Goal: Information Seeking & Learning: Learn about a topic

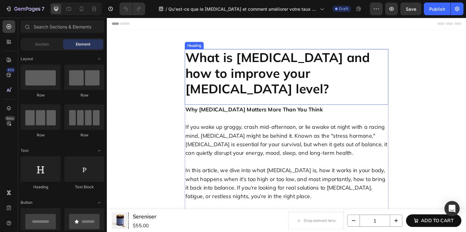
click at [256, 65] on h2 "What is [MEDICAL_DATA] and how to improve your [MEDICAL_DATA] level?" at bounding box center [297, 76] width 216 height 51
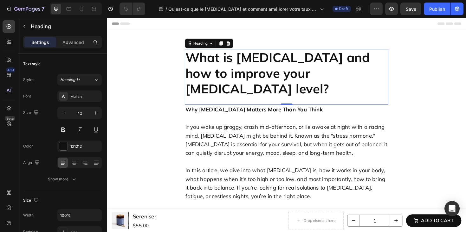
click at [268, 58] on h2 "What is [MEDICAL_DATA] and how to improve your [MEDICAL_DATA] level?" at bounding box center [297, 76] width 216 height 51
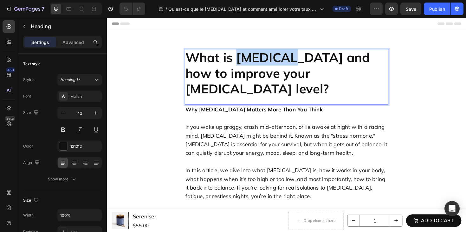
click at [268, 58] on p "What is [MEDICAL_DATA] and how to improve your [MEDICAL_DATA] level?" at bounding box center [297, 77] width 214 height 50
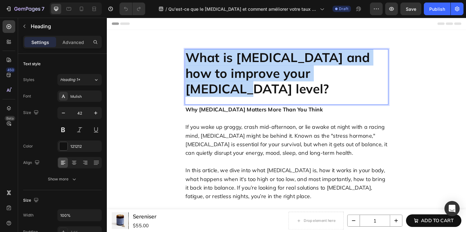
click at [268, 58] on p "What is [MEDICAL_DATA] and how to improve your [MEDICAL_DATA] level?" at bounding box center [297, 77] width 214 height 50
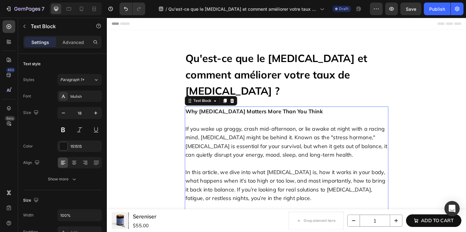
click at [271, 113] on strong "Why [MEDICAL_DATA] Matters More Than You Think" at bounding box center [262, 116] width 145 height 7
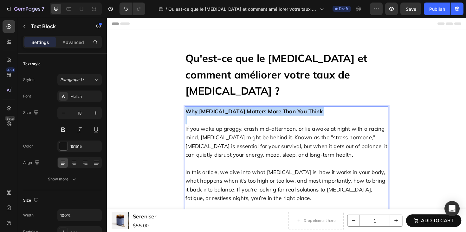
click at [271, 113] on strong "Why [MEDICAL_DATA] Matters More Than You Think" at bounding box center [262, 116] width 145 height 7
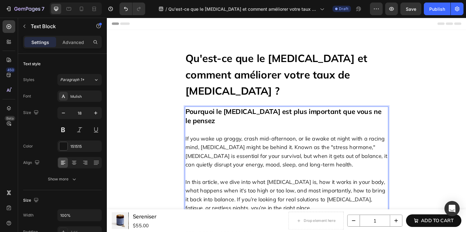
click at [293, 132] on p "If you wake up groggy, crash mid-afternoon, or lie awake at night with a racing…" at bounding box center [297, 155] width 214 height 46
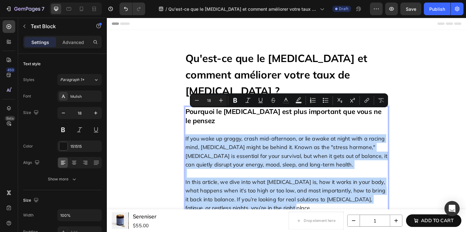
drag, startPoint x: 293, startPoint y: 192, endPoint x: 187, endPoint y: 118, distance: 129.5
click at [189, 118] on div "Pourquoi le [MEDICAL_DATA] est plus important que vous ne le pensez If you wake…" at bounding box center [297, 168] width 216 height 113
type input "11"
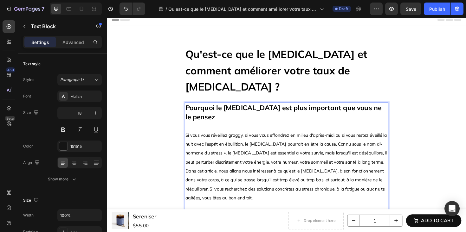
scroll to position [10, 0]
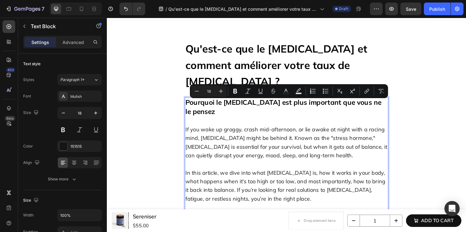
click at [299, 134] on p "If you wake up groggy, crash mid-afternoon, or lie awake at night with a racing…" at bounding box center [297, 145] width 214 height 46
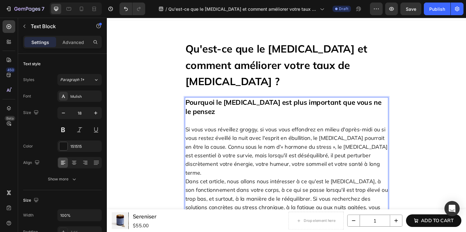
click at [190, 158] on p "Si vous vous réveillez groggy, si vous vous effondrez en milieu d'après-midi ou…" at bounding box center [297, 181] width 214 height 119
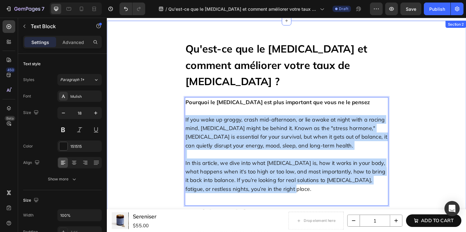
drag, startPoint x: 297, startPoint y: 182, endPoint x: 186, endPoint y: 110, distance: 132.0
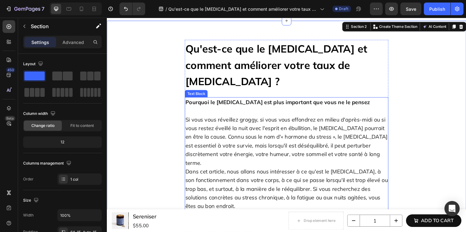
click at [190, 156] on p "Si vous vous réveillez groggy, si vous vous effondrez en milieu d'après-midi ou…" at bounding box center [297, 167] width 214 height 110
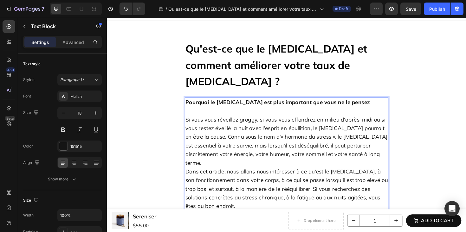
click at [190, 156] on p "Si vous vous réveillez groggy, si vous vous effondrez en milieu d'après-midi ou…" at bounding box center [297, 167] width 214 height 110
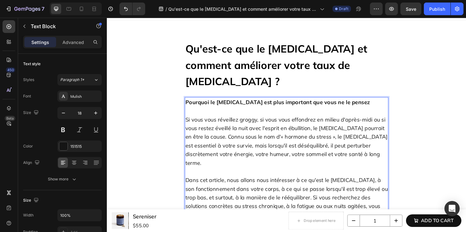
click at [222, 207] on div "Pourquoi le [MEDICAL_DATA] est plus important que vous ne le pensez Si vous vou…" at bounding box center [297, 173] width 216 height 143
click at [230, 215] on div "Pourquoi le [MEDICAL_DATA] est plus important que vous ne le pensez Si vous vou…" at bounding box center [297, 173] width 216 height 143
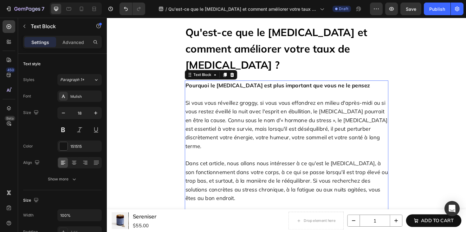
scroll to position [112, 0]
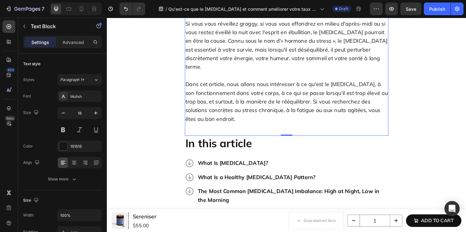
click at [216, 103] on div "Pourquoi le [MEDICAL_DATA] est plus important que vous ne le pensez Si vous vou…" at bounding box center [297, 65] width 216 height 130
click at [212, 109] on div "Pourquoi le [MEDICAL_DATA] est plus important que vous ne le pensez Si vous vou…" at bounding box center [297, 71] width 216 height 143
drag, startPoint x: 212, startPoint y: 109, endPoint x: 222, endPoint y: 95, distance: 17.4
click at [212, 109] on div "Pourquoi le [MEDICAL_DATA] est plus important que vous ne le pensez Si vous vou…" at bounding box center [297, 71] width 216 height 143
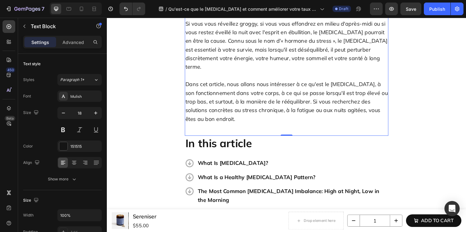
click at [225, 88] on p "Dans cet article, nous allons nous intéresser à ce qu'est le [MEDICAL_DATA], à …" at bounding box center [297, 107] width 214 height 46
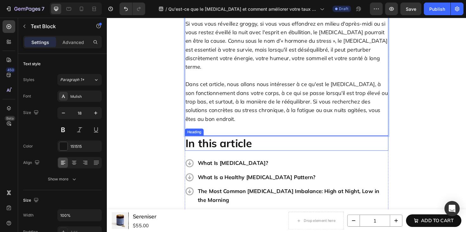
click at [297, 143] on h2 "In this article" at bounding box center [297, 151] width 216 height 16
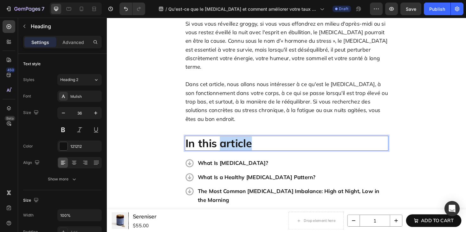
click at [230, 144] on strong "In this article" at bounding box center [225, 151] width 70 height 14
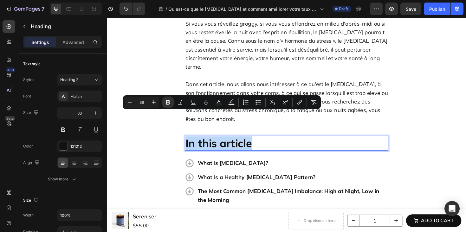
click at [225, 144] on strong "In this article" at bounding box center [225, 151] width 70 height 14
click at [220, 144] on strong "In this article" at bounding box center [225, 151] width 70 height 14
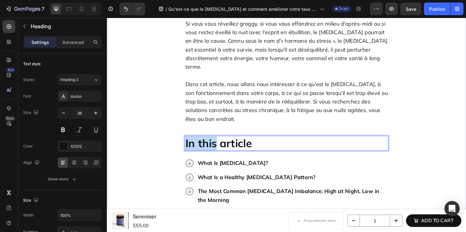
drag, startPoint x: 221, startPoint y: 126, endPoint x: 183, endPoint y: 124, distance: 38.4
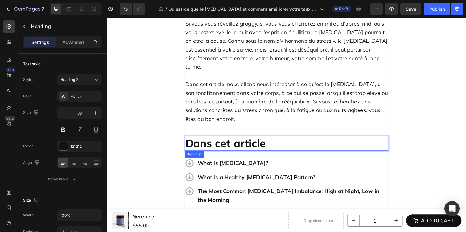
click at [252, 166] on div "What Is [MEDICAL_DATA]?" at bounding box center [303, 171] width 203 height 11
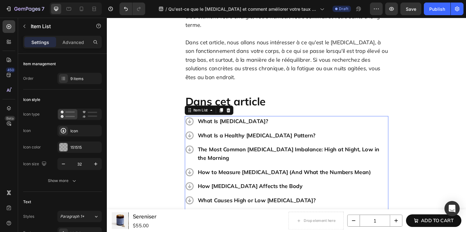
scroll to position [159, 0]
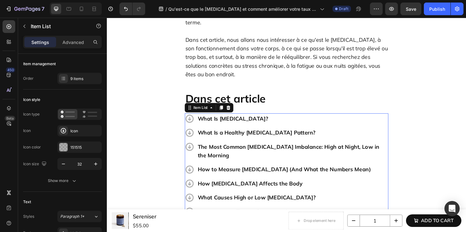
click at [239, 120] on p "What Is [MEDICAL_DATA]?" at bounding box center [303, 124] width 201 height 9
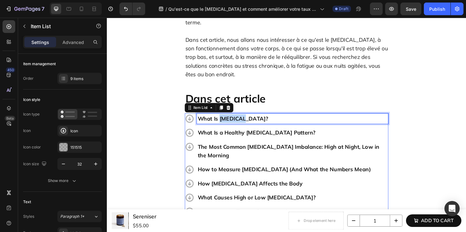
click at [239, 120] on p "What Is [MEDICAL_DATA]?" at bounding box center [303, 124] width 201 height 9
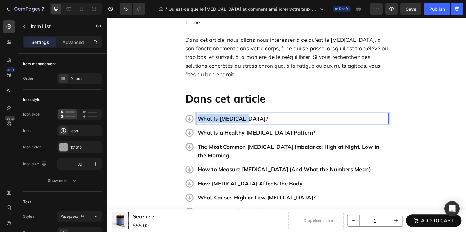
click at [239, 120] on p "What Is [MEDICAL_DATA]?" at bounding box center [303, 124] width 201 height 9
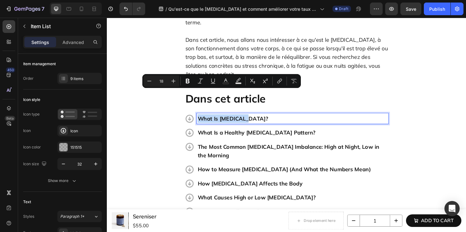
type input "17"
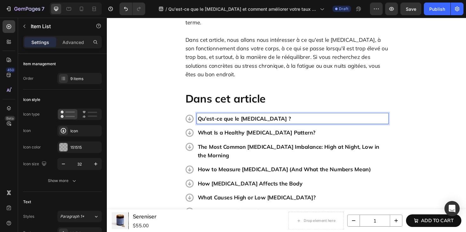
click at [239, 135] on p "What Is a Healthy [MEDICAL_DATA] Pattern?" at bounding box center [303, 139] width 201 height 9
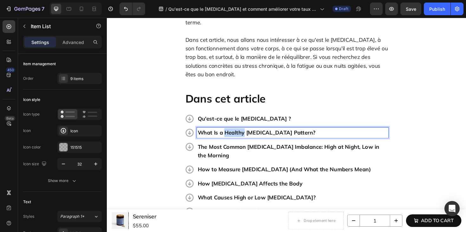
click at [239, 135] on p "What Is a Healthy [MEDICAL_DATA] Pattern?" at bounding box center [303, 139] width 201 height 9
click at [257, 150] on p "The Most Common [MEDICAL_DATA] Imbalance: High at Night, Low in the Morning" at bounding box center [303, 159] width 201 height 18
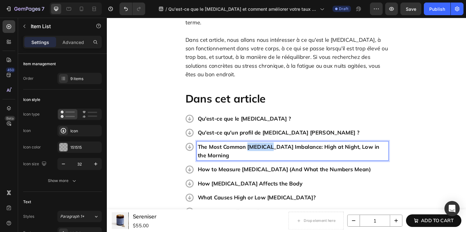
click at [257, 150] on p "The Most Common [MEDICAL_DATA] Imbalance: High at Night, Low in the Morning" at bounding box center [303, 159] width 201 height 18
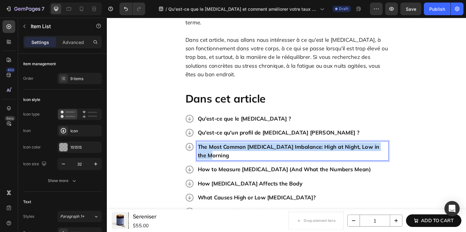
click at [257, 150] on p "The Most Common [MEDICAL_DATA] Imbalance: High at Night, Low in the Morning" at bounding box center [303, 159] width 201 height 18
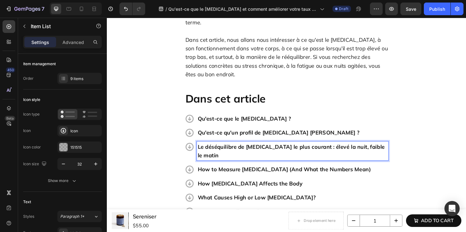
click at [278, 174] on p "How to Measure [MEDICAL_DATA] (And What the Numbers Mean)" at bounding box center [303, 178] width 201 height 9
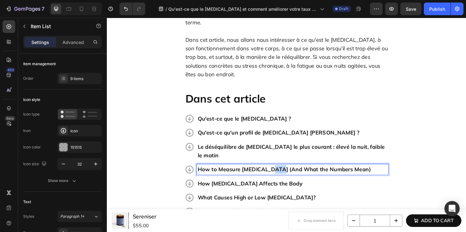
click at [278, 174] on p "How to Measure [MEDICAL_DATA] (And What the Numbers Mean)" at bounding box center [303, 178] width 201 height 9
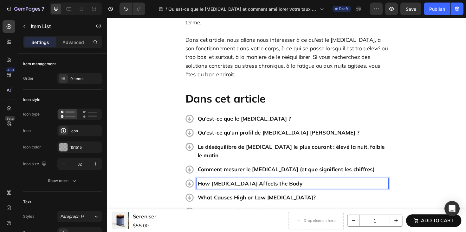
click at [257, 189] on p "How [MEDICAL_DATA] Affects the Body" at bounding box center [303, 193] width 201 height 9
click at [287, 204] on p "What Causes High or Low [MEDICAL_DATA]?" at bounding box center [303, 208] width 201 height 9
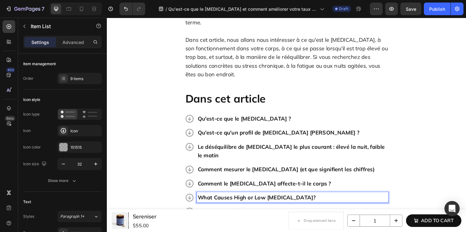
click at [287, 204] on p "What Causes High or Low [MEDICAL_DATA]?" at bounding box center [303, 208] width 201 height 9
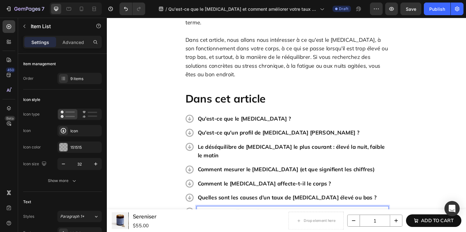
click at [255, 219] on p "How to Naturally Regulate [MEDICAL_DATA]" at bounding box center [303, 223] width 201 height 9
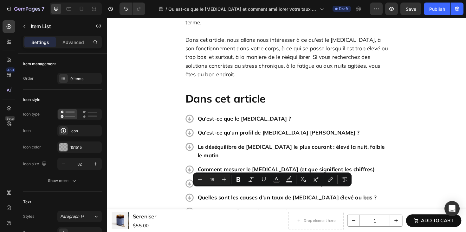
click at [290, 188] on div "Comment le [MEDICAL_DATA] affecte-t-il le corps ?" at bounding box center [303, 193] width 203 height 11
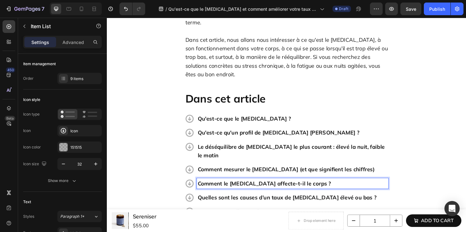
click at [300, 218] on div "How to Naturally Regulate [MEDICAL_DATA]" at bounding box center [303, 223] width 203 height 11
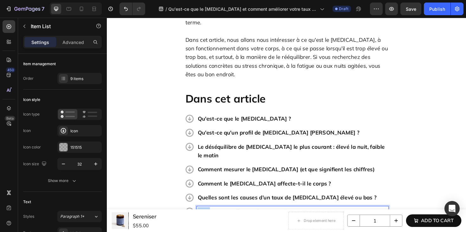
click at [300, 218] on div "How to Naturally Regulate [MEDICAL_DATA]" at bounding box center [303, 223] width 203 height 11
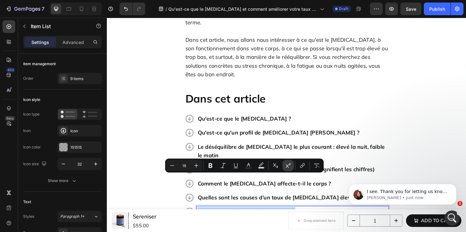
scroll to position [0, 0]
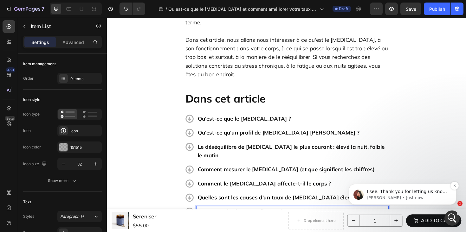
click at [426, 196] on p "[PERSON_NAME] • Just now" at bounding box center [408, 198] width 82 height 6
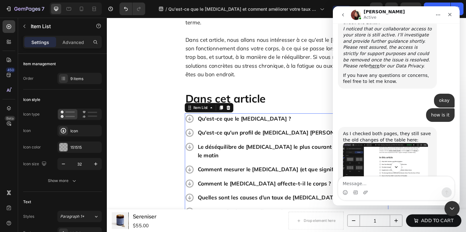
scroll to position [432, 0]
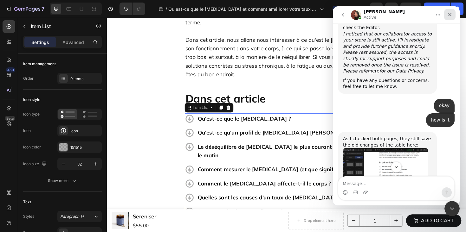
click at [449, 16] on icon "Close" at bounding box center [449, 14] width 5 height 5
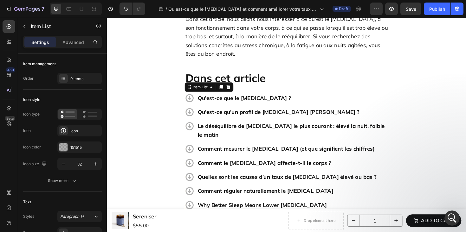
scroll to position [215, 0]
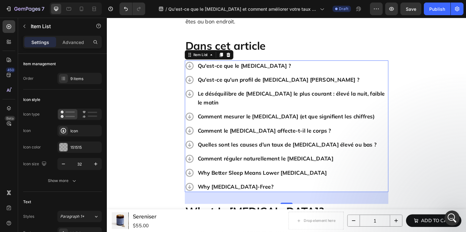
click at [310, 177] on p "Why Better Sleep Means Lower [MEDICAL_DATA]" at bounding box center [303, 181] width 201 height 9
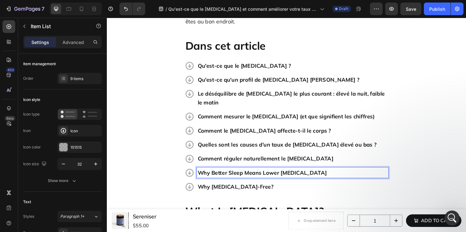
click at [231, 177] on p "Why Better Sleep Means Lower [MEDICAL_DATA]" at bounding box center [303, 181] width 201 height 9
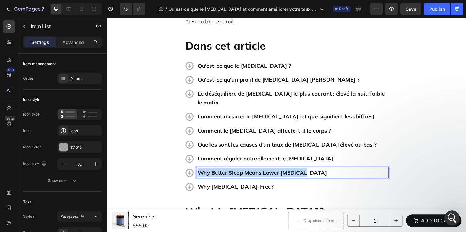
click at [231, 177] on p "Why Better Sleep Means Lower [MEDICAL_DATA]" at bounding box center [303, 181] width 201 height 9
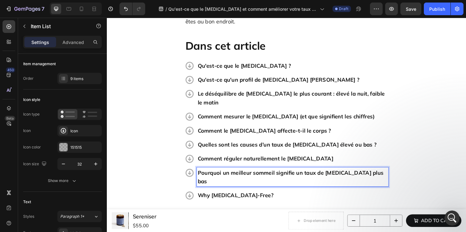
click at [237, 202] on p "Why [MEDICAL_DATA]-Free?" at bounding box center [303, 206] width 201 height 9
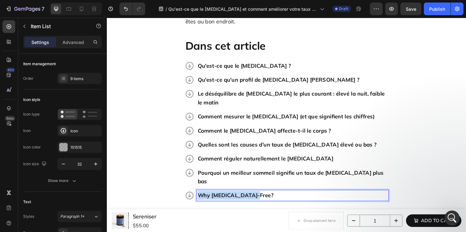
click at [237, 202] on p "Why [MEDICAL_DATA]-Free?" at bounding box center [303, 206] width 201 height 9
click at [254, 224] on h2 "What Is [MEDICAL_DATA]?" at bounding box center [297, 232] width 216 height 16
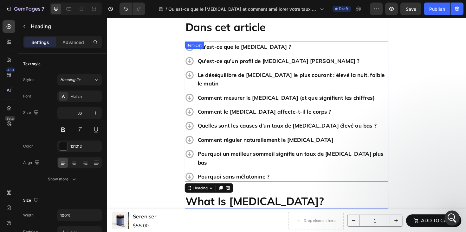
scroll to position [167, 0]
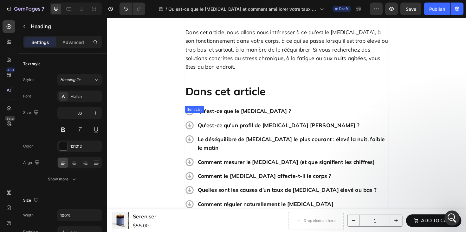
click at [249, 112] on p "Qu'est-ce que le [MEDICAL_DATA] ?" at bounding box center [303, 116] width 201 height 9
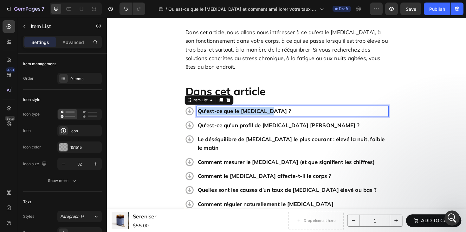
click at [249, 112] on p "Qu'est-ce que le [MEDICAL_DATA] ?" at bounding box center [303, 116] width 201 height 9
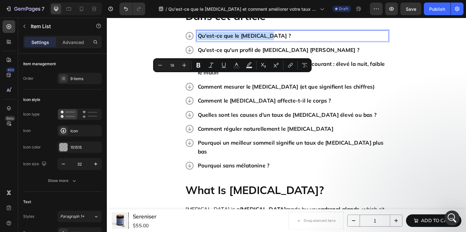
scroll to position [255, 0]
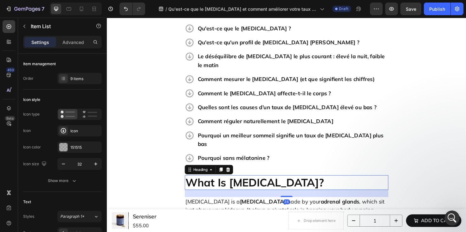
click at [268, 185] on h2 "What Is [MEDICAL_DATA]?" at bounding box center [297, 193] width 216 height 16
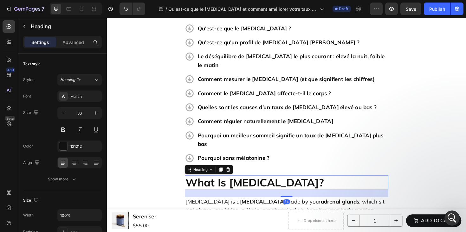
click at [268, 185] on h2 "What Is [MEDICAL_DATA]?" at bounding box center [297, 193] width 216 height 16
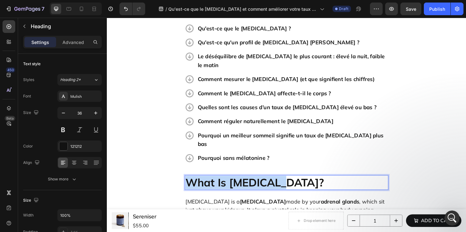
click at [268, 185] on p "What Is [MEDICAL_DATA]?" at bounding box center [297, 192] width 214 height 14
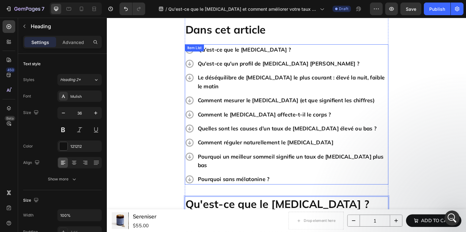
scroll to position [229, 0]
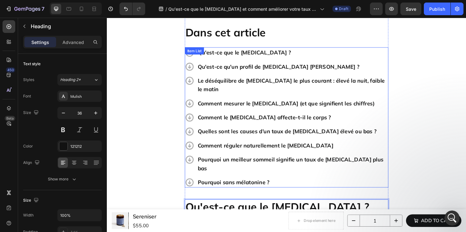
click at [251, 65] on p "Qu'est-ce qu'un profil de [MEDICAL_DATA] [PERSON_NAME] ?" at bounding box center [303, 69] width 201 height 9
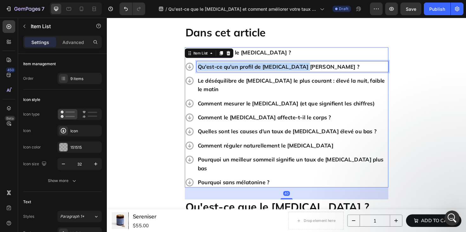
click at [251, 65] on p "Qu'est-ce qu'un profil de [MEDICAL_DATA] [PERSON_NAME] ?" at bounding box center [303, 69] width 201 height 9
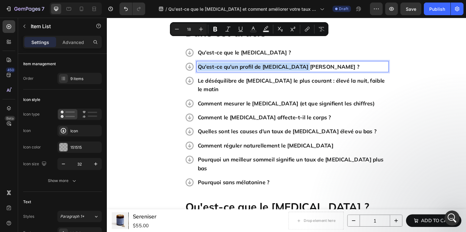
copy p "Qu'est-ce qu'un profil de [MEDICAL_DATA] [PERSON_NAME] ?"
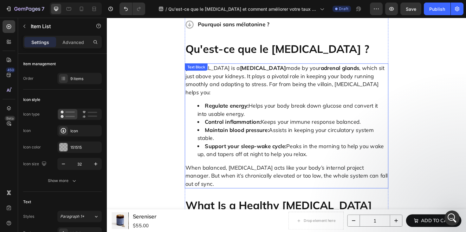
scroll to position [400, 0]
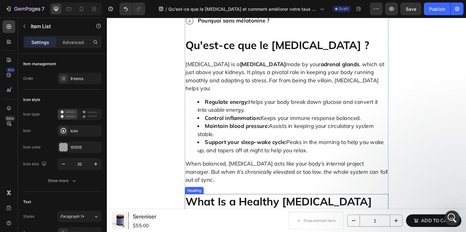
click at [292, 205] on h2 "What Is a Healthy [MEDICAL_DATA] Pattern?" at bounding box center [297, 220] width 216 height 30
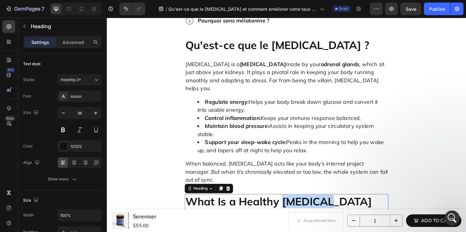
click at [292, 205] on h2 "What Is a Healthy [MEDICAL_DATA] Pattern?" at bounding box center [297, 220] width 216 height 30
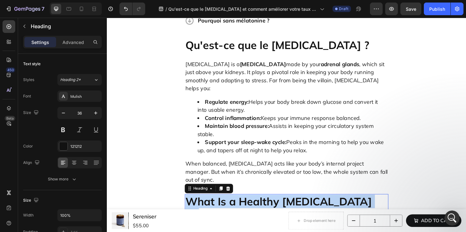
click at [292, 205] on p "What Is a Healthy [MEDICAL_DATA] Pattern?" at bounding box center [297, 219] width 214 height 29
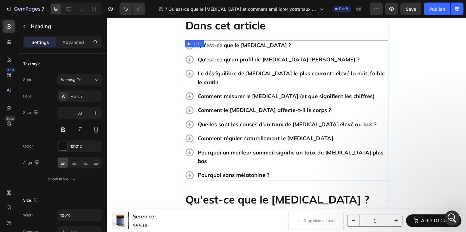
scroll to position [226, 0]
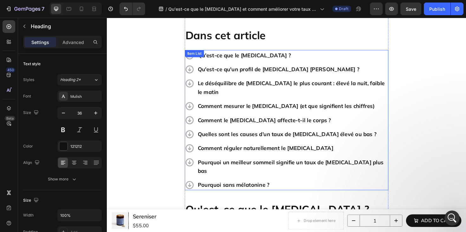
click at [268, 83] on p "Le déséquilibre de [MEDICAL_DATA] le plus courant : élevé la nuit, faible le ma…" at bounding box center [303, 92] width 201 height 18
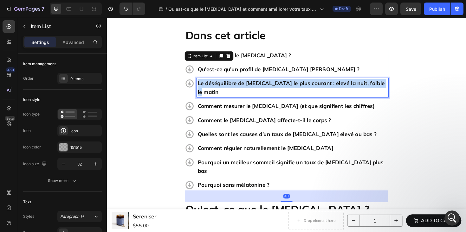
click at [268, 83] on p "Le déséquilibre de [MEDICAL_DATA] le plus courant : élevé la nuit, faible le ma…" at bounding box center [303, 92] width 201 height 18
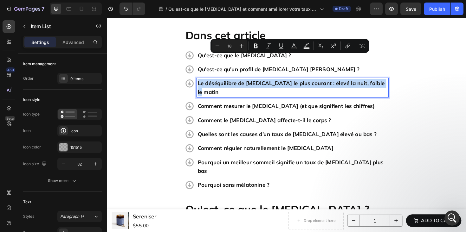
copy p "Le déséquilibre de [MEDICAL_DATA] le plus courant : élevé la nuit, faible le ma…"
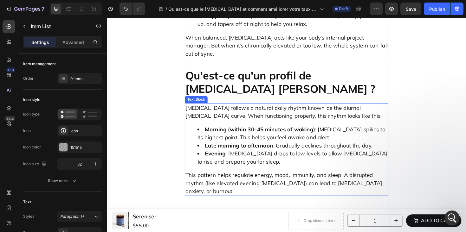
scroll to position [582, 0]
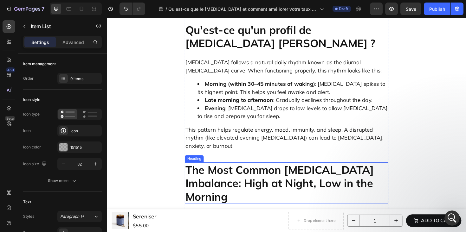
click at [280, 171] on h2 "The Most Common [MEDICAL_DATA] Imbalance: High at Night, Low in the Morning" at bounding box center [297, 193] width 216 height 44
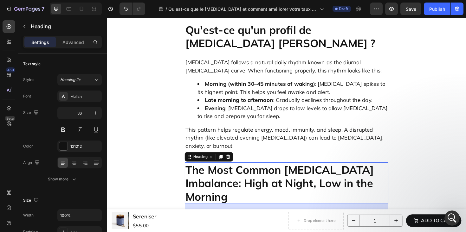
click at [280, 171] on h2 "The Most Common [MEDICAL_DATA] Imbalance: High at Night, Low in the Morning" at bounding box center [297, 193] width 216 height 44
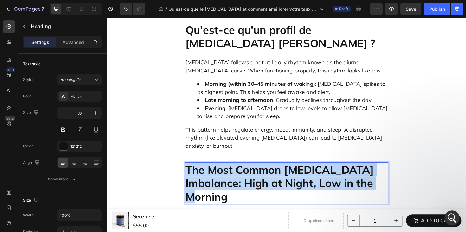
click at [280, 172] on p "The Most Common [MEDICAL_DATA] Imbalance: High at Night, Low in the Morning" at bounding box center [297, 193] width 214 height 43
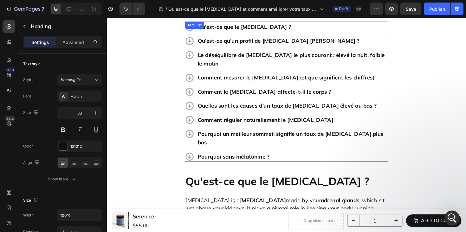
scroll to position [171, 0]
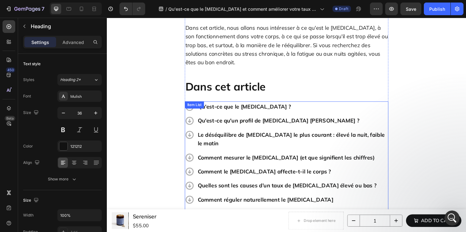
click at [287, 161] on p "Comment mesurer le [MEDICAL_DATA] (et que signifient les chiffres)" at bounding box center [303, 165] width 201 height 9
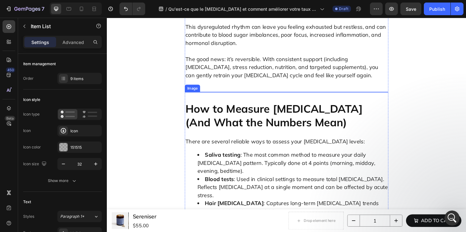
scroll to position [964, 0]
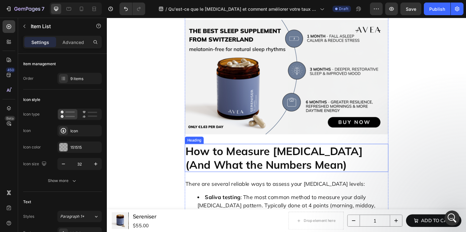
click at [283, 152] on h2 "How to Measure [MEDICAL_DATA] (And What the Numbers Mean)" at bounding box center [297, 167] width 216 height 30
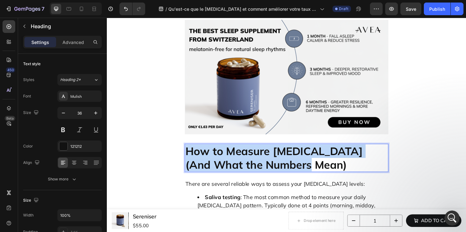
click at [283, 152] on p "How to Measure [MEDICAL_DATA] (And What the Numbers Mean)" at bounding box center [297, 166] width 214 height 29
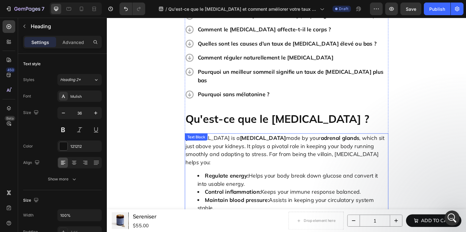
scroll to position [212, 0]
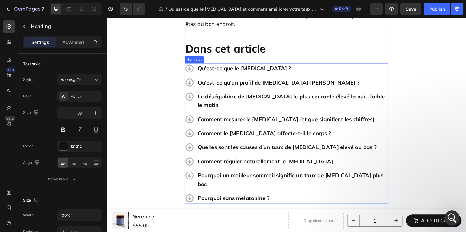
click at [288, 136] on p "Comment le [MEDICAL_DATA] affecte-t-il le corps ?" at bounding box center [303, 140] width 201 height 9
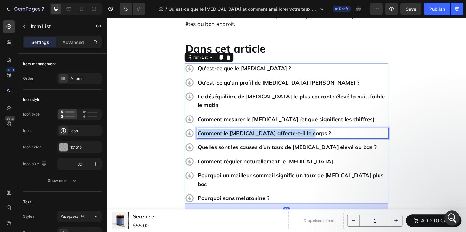
click at [288, 136] on p "Comment le [MEDICAL_DATA] affecte-t-il le corps ?" at bounding box center [303, 140] width 201 height 9
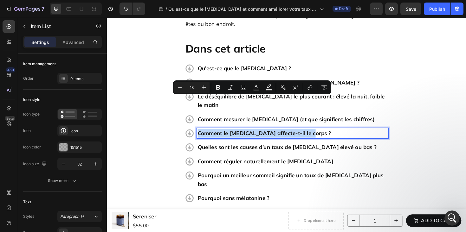
copy p "Comment le [MEDICAL_DATA] affecte-t-il le corps ?"
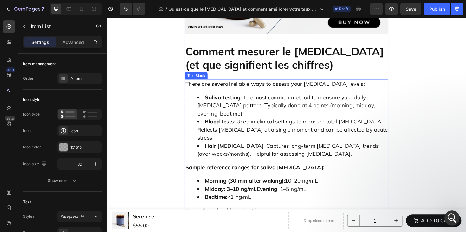
scroll to position [1187, 0]
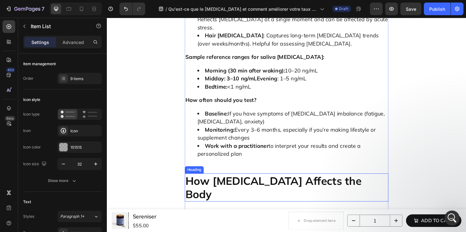
click at [267, 183] on h2 "How [MEDICAL_DATA] Affects the Body" at bounding box center [297, 198] width 216 height 30
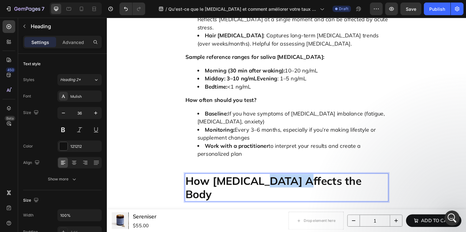
click at [267, 183] on h2 "How [MEDICAL_DATA] Affects the Body" at bounding box center [297, 198] width 216 height 30
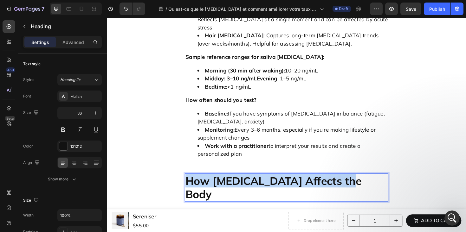
click at [267, 184] on p "How [MEDICAL_DATA] Affects the Body" at bounding box center [297, 198] width 214 height 29
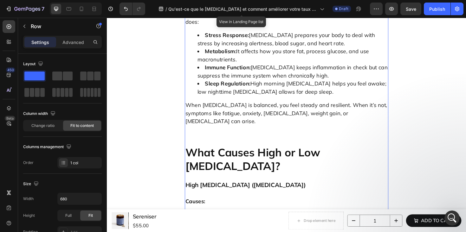
scroll to position [1428, 0]
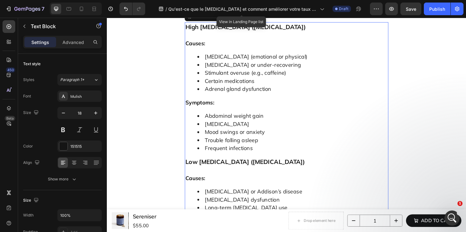
scroll to position [1708, 0]
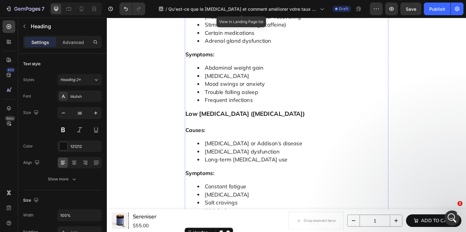
scroll to position [1815, 0]
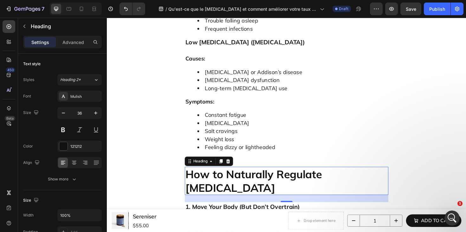
click at [280, 176] on h2 "How to Naturally Regulate [MEDICAL_DATA]" at bounding box center [297, 191] width 216 height 30
click at [280, 177] on p "How to Naturally Regulate [MEDICAL_DATA]" at bounding box center [297, 191] width 214 height 29
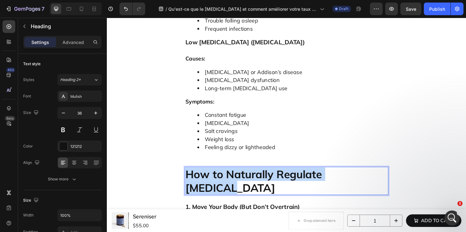
click at [280, 177] on p "How to Naturally Regulate [MEDICAL_DATA]" at bounding box center [297, 191] width 214 height 29
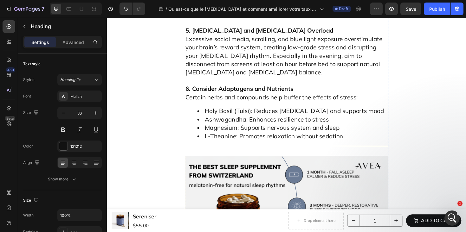
scroll to position [2258, 0]
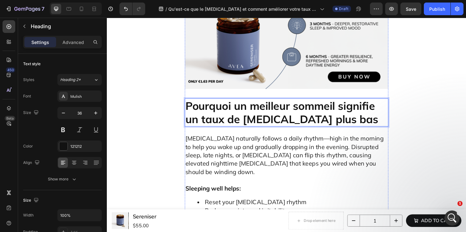
scroll to position [2456, 0]
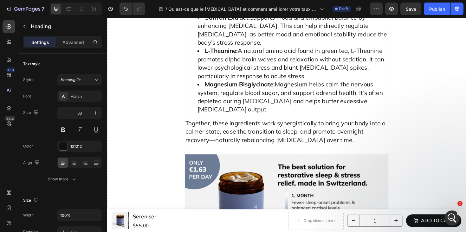
scroll to position [2846, 0]
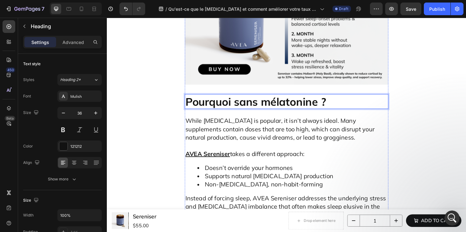
scroll to position [3078, 0]
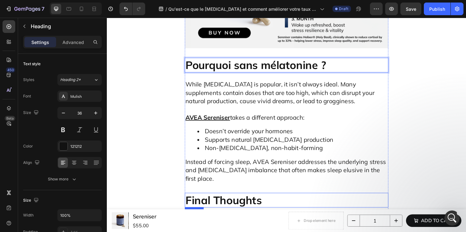
click at [232, 203] on h2 "Final Thoughts" at bounding box center [297, 211] width 216 height 16
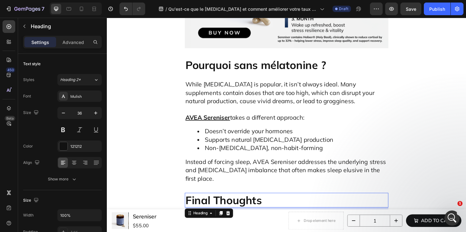
click at [232, 203] on h2 "Final Thoughts" at bounding box center [297, 211] width 216 height 16
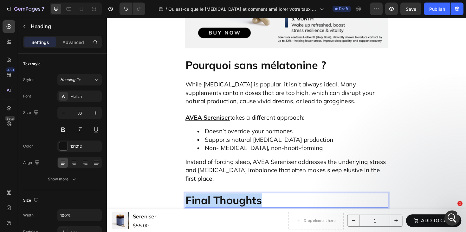
click at [232, 204] on p "Final Thoughts" at bounding box center [297, 211] width 214 height 14
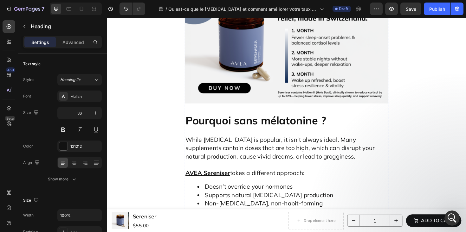
scroll to position [3017, 0]
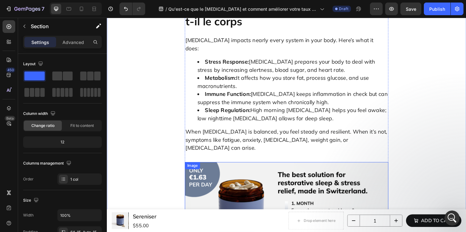
scroll to position [1358, 0]
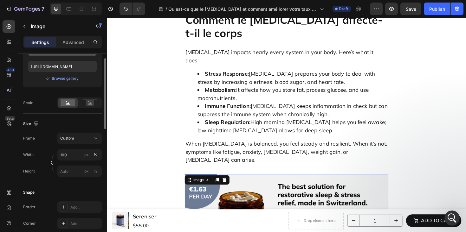
scroll to position [47, 0]
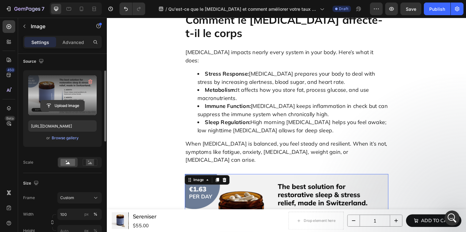
click at [70, 106] on input "file" at bounding box center [63, 105] width 44 height 11
click at [91, 81] on icon "button" at bounding box center [91, 82] width 1 height 2
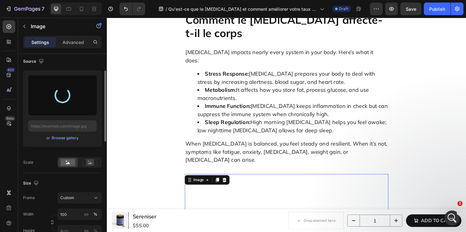
type input "[URL][DOMAIN_NAME]"
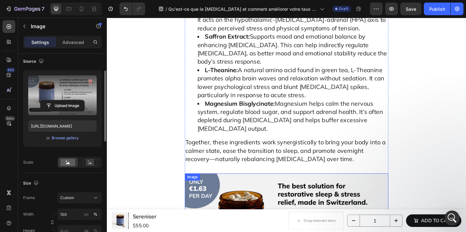
scroll to position [2776, 0]
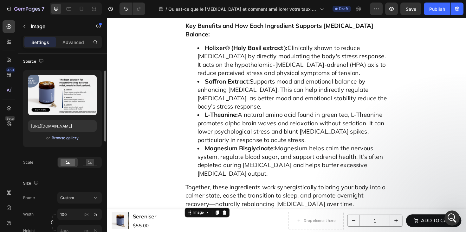
click at [74, 138] on div "Browse gallery" at bounding box center [65, 138] width 27 height 6
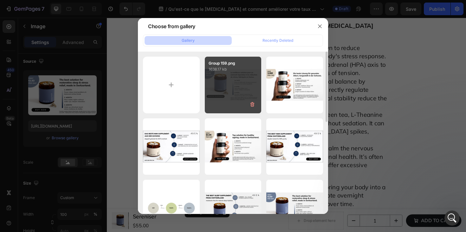
click at [240, 84] on div "Group 159.png 1638.17 kb" at bounding box center [233, 85] width 57 height 57
type input "[URL][DOMAIN_NAME]"
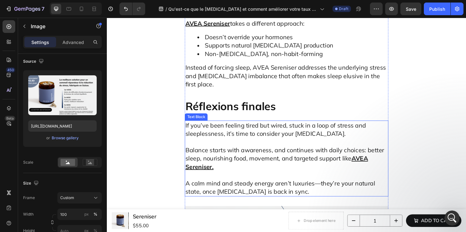
scroll to position [3187, 0]
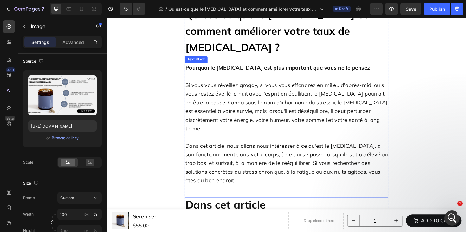
scroll to position [0, 0]
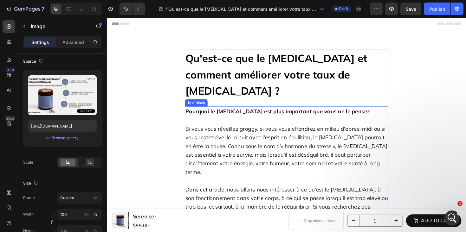
click at [252, 124] on p "Si vous vous réveillez groggy, si vous vous effondrez en milieu d'après-midi ou…" at bounding box center [297, 159] width 214 height 74
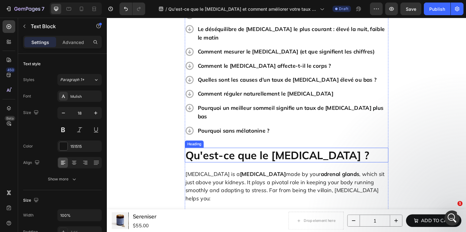
scroll to position [335, 0]
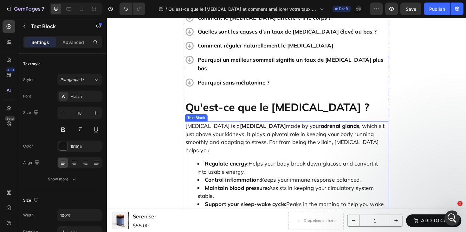
click at [291, 128] on p "[MEDICAL_DATA] is a [MEDICAL_DATA] made by your adrenal glands , which sit just…" at bounding box center [297, 145] width 214 height 34
click at [216, 128] on p "[MEDICAL_DATA] is a [MEDICAL_DATA] made by your adrenal glands , which sit just…" at bounding box center [297, 145] width 214 height 34
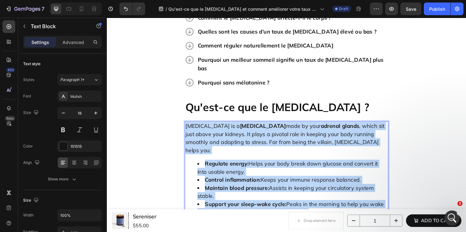
drag, startPoint x: 187, startPoint y: 87, endPoint x: 394, endPoint y: 197, distance: 234.1
click at [394, 197] on div "[MEDICAL_DATA] is a [MEDICAL_DATA] made by your adrenal glands , which sit just…" at bounding box center [297, 194] width 216 height 132
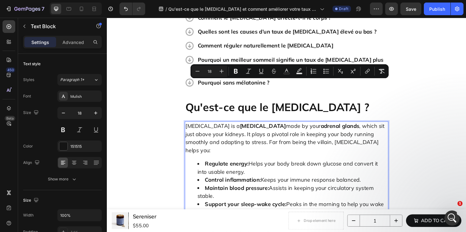
click at [273, 128] on div "[MEDICAL_DATA] is a [MEDICAL_DATA] made by your adrenal glands , which sit just…" at bounding box center [297, 194] width 216 height 132
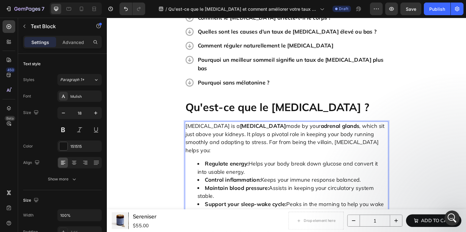
click at [282, 128] on p "[MEDICAL_DATA] is a [MEDICAL_DATA] made by your adrenal glands , which sit just…" at bounding box center [297, 145] width 214 height 34
click at [278, 128] on p "[MEDICAL_DATA] is a [MEDICAL_DATA] made by your adrenal glands , which sit just…" at bounding box center [297, 145] width 214 height 34
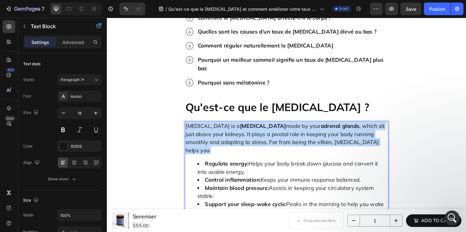
click at [278, 128] on p "[MEDICAL_DATA] is a [MEDICAL_DATA] made by your adrenal glands , which sit just…" at bounding box center [297, 145] width 214 height 34
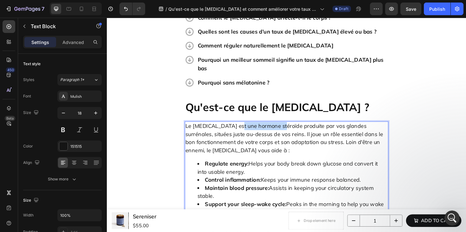
drag, startPoint x: 236, startPoint y: 87, endPoint x: 282, endPoint y: 90, distance: 45.4
click at [282, 128] on p "Le [MEDICAL_DATA] est une hormone stéroïde produite par vos glandes surrénales,…" at bounding box center [297, 145] width 214 height 34
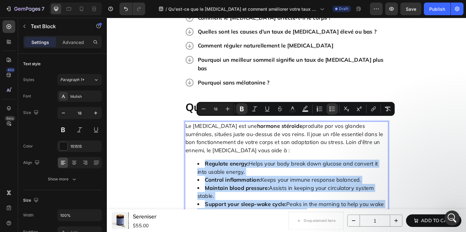
drag, startPoint x: 288, startPoint y: 173, endPoint x: 207, endPoint y: 129, distance: 93.2
click at [207, 168] on ul "Regulate energy: Helps your body break down glucose and convert it into usable …" at bounding box center [297, 198] width 214 height 60
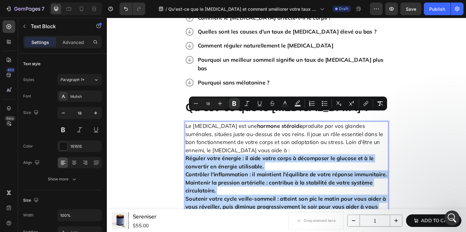
drag, startPoint x: 187, startPoint y: 121, endPoint x: 239, endPoint y: 180, distance: 78.8
click at [239, 180] on div "Le [MEDICAL_DATA] est une hormone stéroïde produite par vos glandes surrénales,…" at bounding box center [297, 193] width 216 height 130
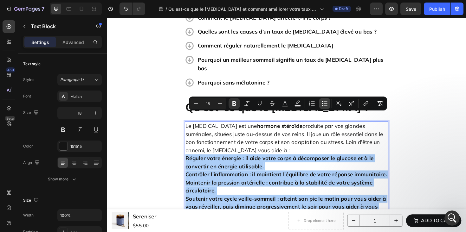
click at [320, 104] on button "Bulleted List" at bounding box center [324, 103] width 11 height 11
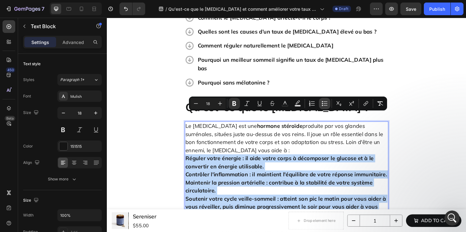
type input "18"
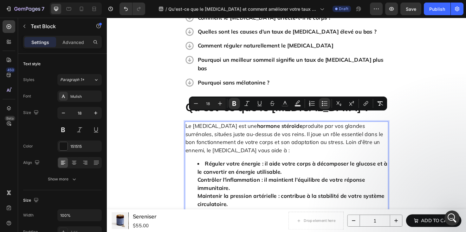
click at [265, 168] on li "Réguler votre énergie : il aide votre corps à décomposer le glucose et à le con…" at bounding box center [304, 206] width 202 height 77
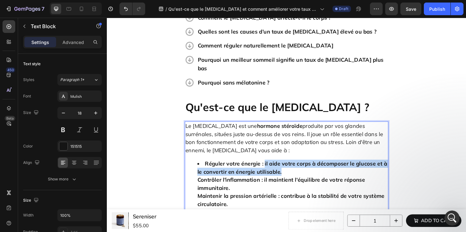
drag, startPoint x: 270, startPoint y: 128, endPoint x: 287, endPoint y: 136, distance: 18.6
click at [287, 169] on strong "Réguler votre énergie : il aide votre corps à décomposer le glucose et à le con…" at bounding box center [303, 177] width 201 height 16
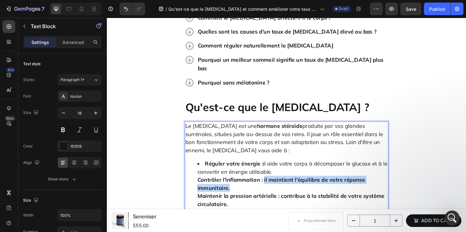
drag, startPoint x: 271, startPoint y: 146, endPoint x: 277, endPoint y: 155, distance: 11.4
click at [277, 168] on li "Réguler votre énergie : il aide votre corps à décomposer le glucose et à le con…" at bounding box center [304, 206] width 202 height 77
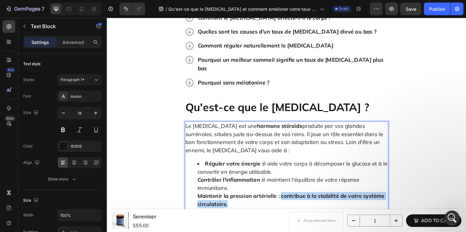
drag, startPoint x: 292, startPoint y: 165, endPoint x: 296, endPoint y: 174, distance: 9.4
click at [296, 174] on li "Réguler votre énergie : il aide votre corps à décomposer le glucose et à le con…" at bounding box center [304, 206] width 202 height 77
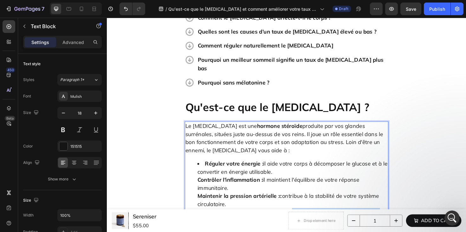
drag, startPoint x: 302, startPoint y: 182, endPoint x: 311, endPoint y: 203, distance: 23.1
click at [311, 203] on div "Le [MEDICAL_DATA] est une hormone stéroïde produite par vos glandes surrénales,…" at bounding box center [297, 203] width 216 height 150
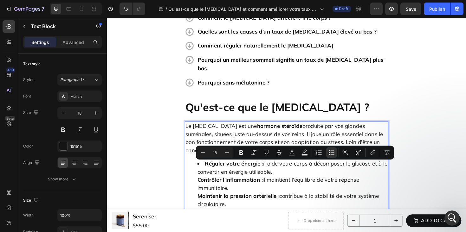
scroll to position [389, 0]
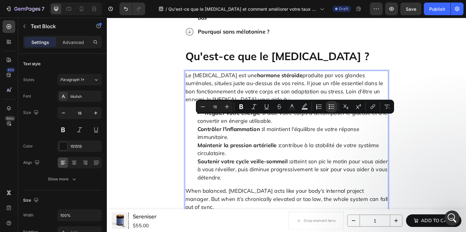
click at [241, 197] on p "When balanced, [MEDICAL_DATA] acts like your body’s internal project manager. B…" at bounding box center [297, 210] width 214 height 26
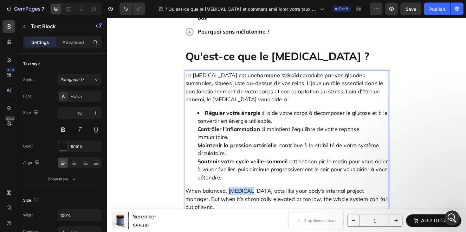
click at [241, 197] on p "When balanced, [MEDICAL_DATA] acts like your body’s internal project manager. B…" at bounding box center [297, 210] width 214 height 26
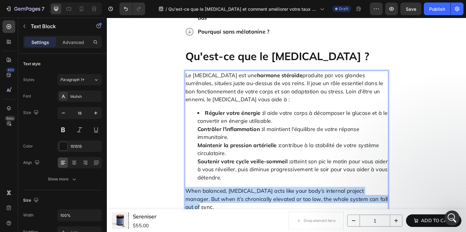
click at [241, 197] on p "When balanced, [MEDICAL_DATA] acts like your body’s internal project manager. B…" at bounding box center [297, 210] width 214 height 26
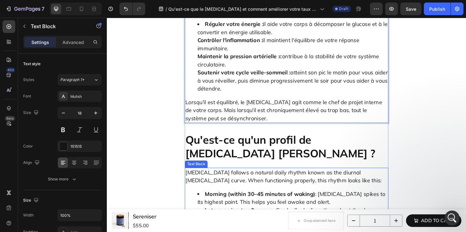
scroll to position [493, 0]
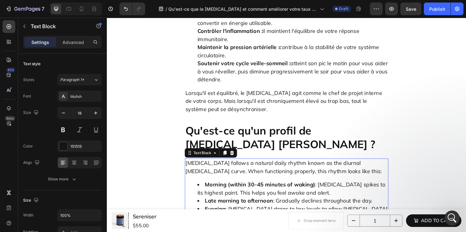
click at [272, 168] on p "[MEDICAL_DATA] follows a natural daily rhythm known as the diurnal [MEDICAL_DAT…" at bounding box center [297, 176] width 214 height 17
click at [306, 168] on p "[MEDICAL_DATA] follows a natural daily rhythm known as the diurnal [MEDICAL_DAT…" at bounding box center [297, 176] width 214 height 17
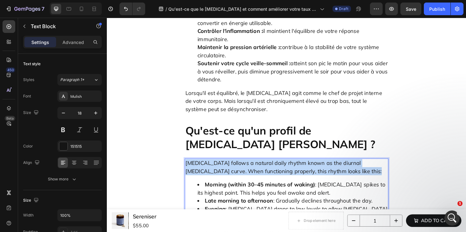
click at [306, 168] on p "[MEDICAL_DATA] follows a natural daily rhythm known as the diurnal [MEDICAL_DAT…" at bounding box center [297, 176] width 214 height 17
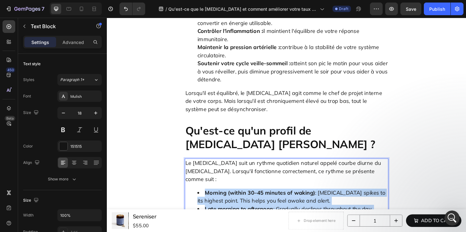
drag, startPoint x: 265, startPoint y: 168, endPoint x: 209, endPoint y: 137, distance: 64.0
click at [209, 199] on ul "Morning (within 30–45 minutes of waking) : [MEDICAL_DATA] spikes to its highest…" at bounding box center [297, 220] width 214 height 43
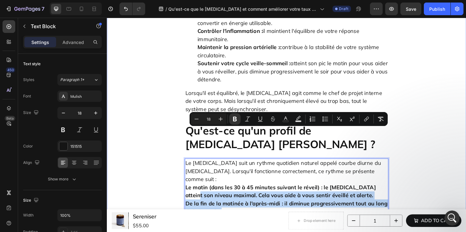
drag, startPoint x: 276, startPoint y: 172, endPoint x: 182, endPoint y: 136, distance: 101.4
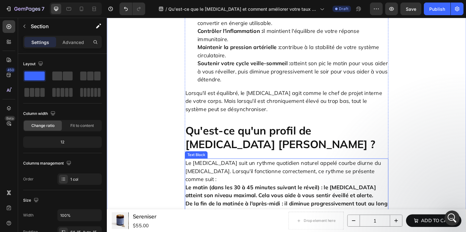
click at [195, 194] on strong "Le matin (dans les 30 à 45 minutes suivant le réveil) : le [MEDICAL_DATA] attei…" at bounding box center [291, 202] width 202 height 16
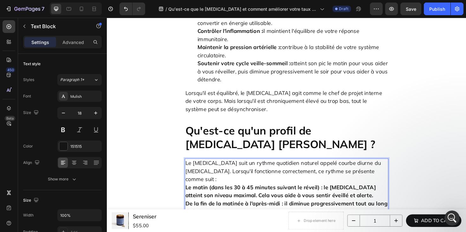
drag, startPoint x: 188, startPoint y: 131, endPoint x: 306, endPoint y: 164, distance: 122.7
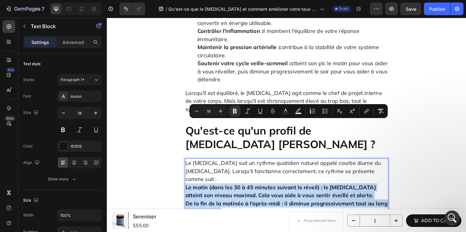
drag, startPoint x: 304, startPoint y: 172, endPoint x: 188, endPoint y: 134, distance: 122.9
click at [190, 193] on p "Le matin (dans les 30 à 45 minutes suivant le réveil) : le [MEDICAL_DATA] attei…" at bounding box center [297, 218] width 214 height 51
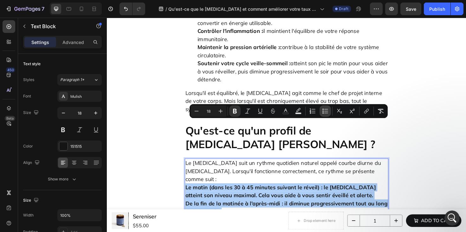
click at [323, 113] on icon "Editor contextual toolbar" at bounding box center [322, 113] width 1 height 1
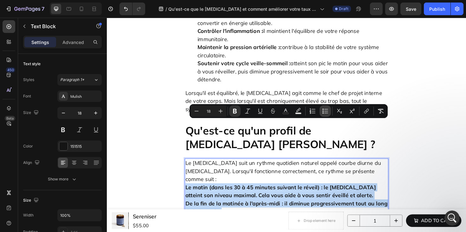
type input "18"
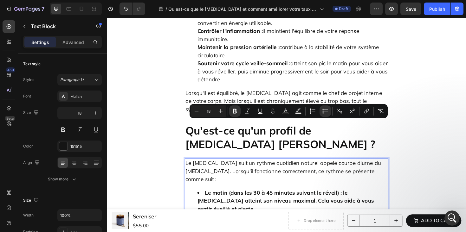
click at [229, 225] on strong "De la fin de la matinée à l'après-midi : il diminue progressivement tout au lon…" at bounding box center [303, 233] width 200 height 16
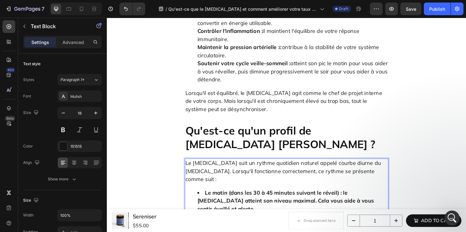
click at [200, 199] on ul "Le matin (dans les 30 à 45 minutes suivant le réveil) : le [MEDICAL_DATA] attei…" at bounding box center [297, 229] width 214 height 60
drag, startPoint x: 231, startPoint y: 172, endPoint x: 362, endPoint y: 197, distance: 133.0
click at [362, 197] on div "Le [MEDICAL_DATA] suit un rythme quotidien naturel appelé courbe diurne du [MED…" at bounding box center [297, 229] width 216 height 124
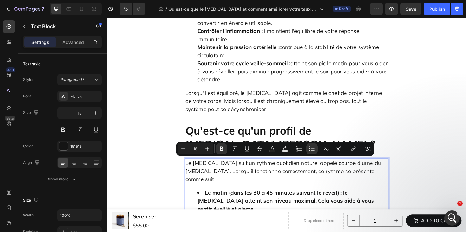
click at [331, 183] on div "Le [MEDICAL_DATA] suit un rythme quotidien naturel appelé courbe diurne du [MED…" at bounding box center [297, 229] width 216 height 124
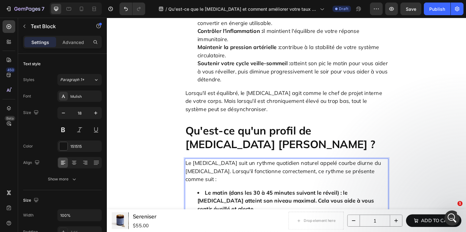
drag, startPoint x: 352, startPoint y: 178, endPoint x: 231, endPoint y: 171, distance: 121.6
click at [259, 167] on div "Le [MEDICAL_DATA] suit un rythme quotidien naturel appelé courbe diurne du [MED…" at bounding box center [297, 229] width 216 height 124
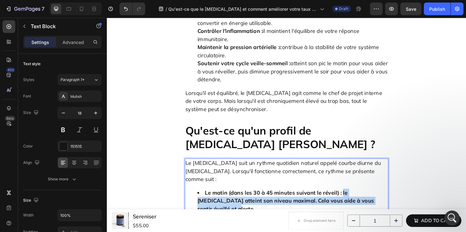
drag, startPoint x: 353, startPoint y: 136, endPoint x: 385, endPoint y: 146, distance: 33.9
click at [385, 199] on li "Le matin (dans les 30 à 45 minutes suivant le réveil) : le [MEDICAL_DATA] attei…" at bounding box center [304, 212] width 202 height 26
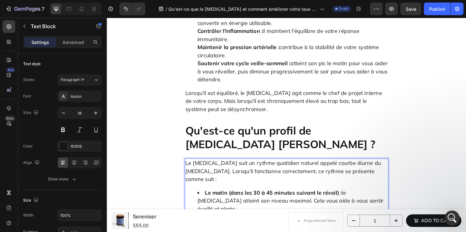
drag, startPoint x: 313, startPoint y: 154, endPoint x: 317, endPoint y: 158, distance: 6.3
click at [317, 225] on li "De la fin de la matinée à l'après-midi : il diminue progressivement tout au lon…" at bounding box center [304, 233] width 202 height 17
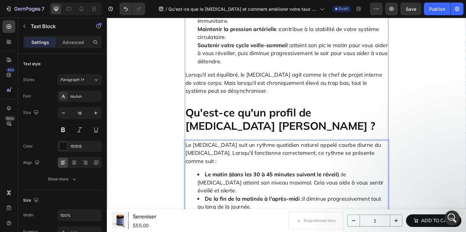
scroll to position [550, 0]
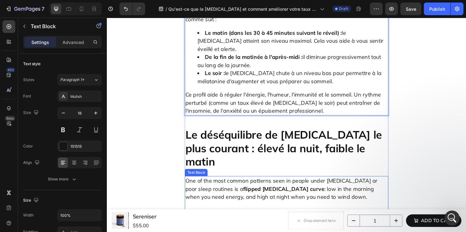
click at [290, 186] on p "One of the most common patterns seen in people under [MEDICAL_DATA] or poor sle…" at bounding box center [297, 199] width 214 height 26
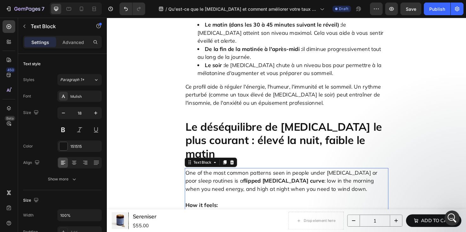
scroll to position [671, 0]
click at [302, 177] on p "One of the most common patterns seen in people under [MEDICAL_DATA] or poor sle…" at bounding box center [297, 190] width 214 height 26
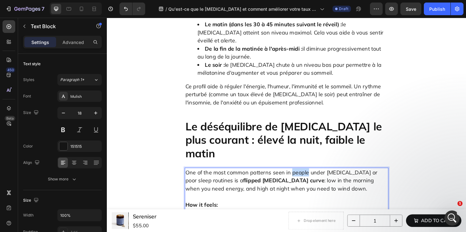
click at [302, 177] on p "One of the most common patterns seen in people under [MEDICAL_DATA] or poor sle…" at bounding box center [297, 190] width 214 height 26
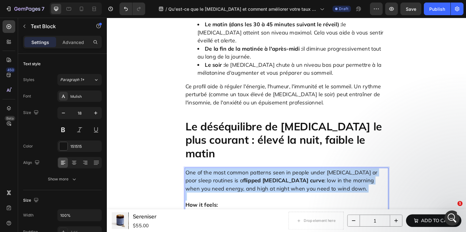
click at [302, 177] on p "One of the most common patterns seen in people under [MEDICAL_DATA] or poor sle…" at bounding box center [297, 190] width 214 height 26
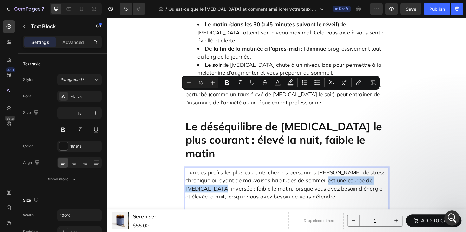
drag, startPoint x: 346, startPoint y: 101, endPoint x: 229, endPoint y: 112, distance: 117.4
click at [229, 177] on p "L'un des profils les plus courants chez les personnes [PERSON_NAME] de stress c…" at bounding box center [297, 194] width 214 height 34
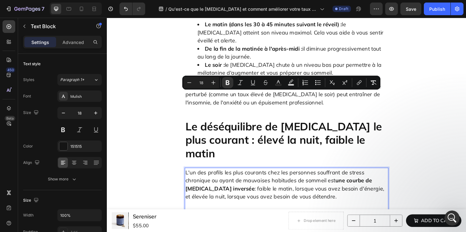
click at [211, 221] on strong "How it feels:" at bounding box center [207, 224] width 34 height 7
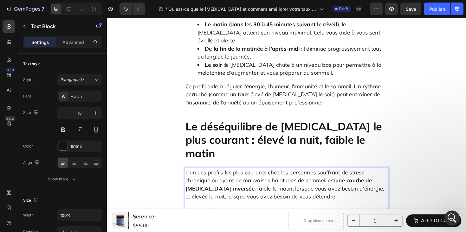
click at [211, 221] on strong "How it feels:" at bounding box center [207, 224] width 34 height 7
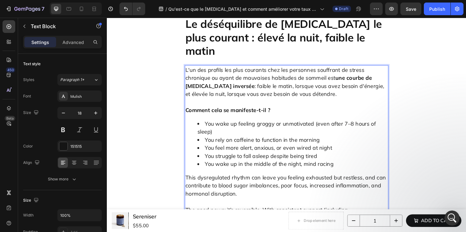
scroll to position [775, 0]
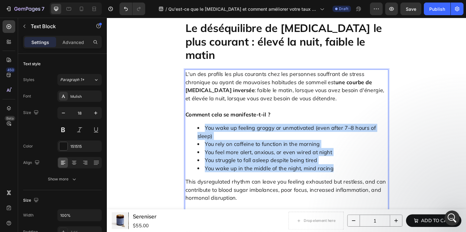
drag, startPoint x: 348, startPoint y: 87, endPoint x: 209, endPoint y: 42, distance: 146.9
click at [209, 130] on ul "You wake up feeling groggy or unmotivated (even after 7–8 hours of sleep) You r…" at bounding box center [297, 155] width 214 height 51
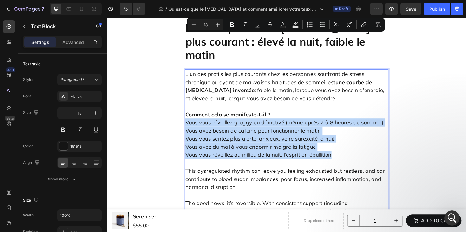
drag, startPoint x: 344, startPoint y: 74, endPoint x: 188, endPoint y: 36, distance: 160.4
click at [190, 125] on p "Vous vous réveillez groggy ou démotivé (même après 7 à 8 heures de sommeil) Vou…" at bounding box center [297, 150] width 214 height 51
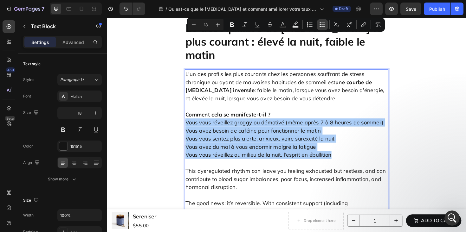
drag, startPoint x: 320, startPoint y: 26, endPoint x: 222, endPoint y: 17, distance: 99.3
click at [320, 26] on icon "Editor contextual toolbar" at bounding box center [319, 26] width 1 height 1
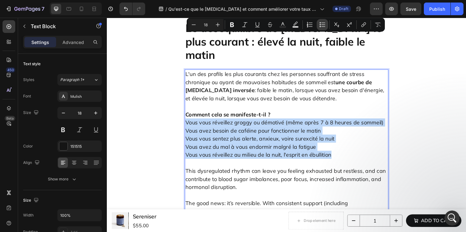
type input "18"
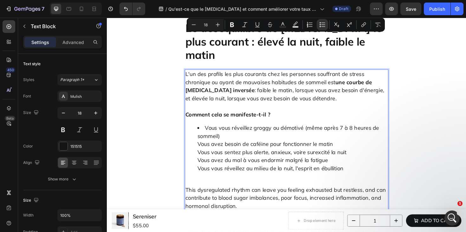
click at [216, 130] on li "Vous vous réveillez groggy ou démotivé (même après 7 à 8 heures de sommeil) Vou…" at bounding box center [304, 160] width 202 height 60
click at [198, 130] on ul "Vous vous réveillez groggy ou démotivé (même après 7 à 8 heures de sommeil) Vou…" at bounding box center [297, 160] width 214 height 60
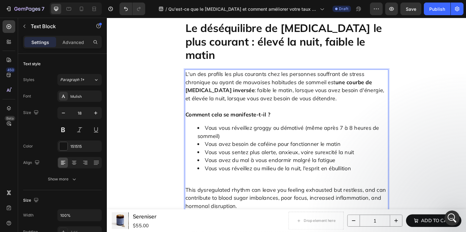
click at [214, 196] on p "This dysregulated rhythm can leave you feeling exhausted but restless, and can …" at bounding box center [297, 209] width 214 height 26
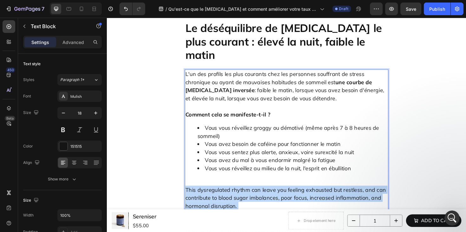
click at [214, 196] on p "This dysregulated rhythm can leave you feeling exhausted but restless, and can …" at bounding box center [297, 209] width 214 height 26
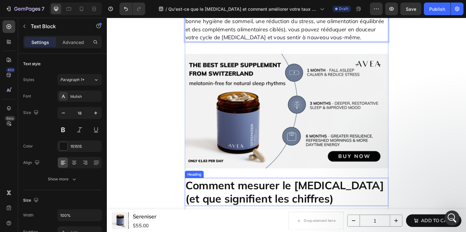
click at [265, 188] on p "Comment mesurer le [MEDICAL_DATA] (et que signifient les chiffres)" at bounding box center [297, 202] width 214 height 29
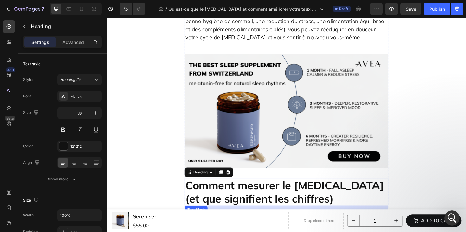
scroll to position [1057, 0]
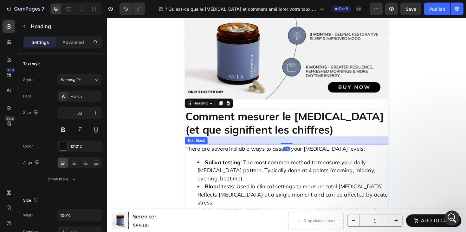
click at [297, 167] on li "Saliva testing : The most common method to measure your daily [MEDICAL_DATA] pa…" at bounding box center [304, 180] width 202 height 26
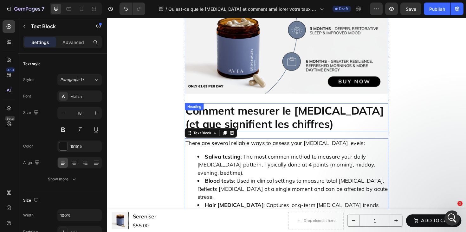
scroll to position [1077, 0]
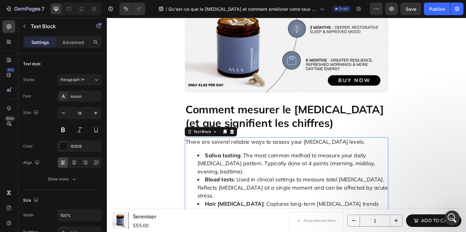
click at [242, 145] on p "There are several reliable ways to assess your [MEDICAL_DATA] levels:" at bounding box center [297, 149] width 214 height 9
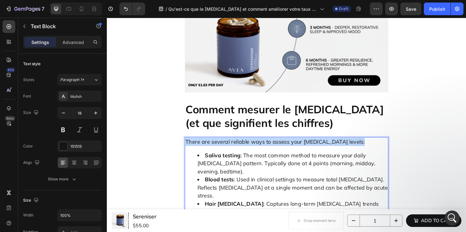
click at [242, 145] on p "There are several reliable ways to assess your [MEDICAL_DATA] levels:" at bounding box center [297, 149] width 214 height 9
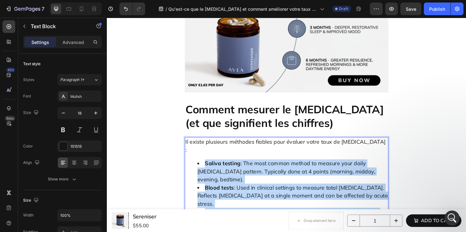
drag, startPoint x: 304, startPoint y: 116, endPoint x: 205, endPoint y: 74, distance: 107.5
click at [205, 168] on ul "Saliva testing : The most common method to measure your daily [MEDICAL_DATA] pa…" at bounding box center [297, 202] width 214 height 68
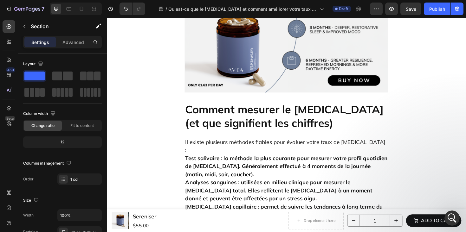
scroll to position [0, 0]
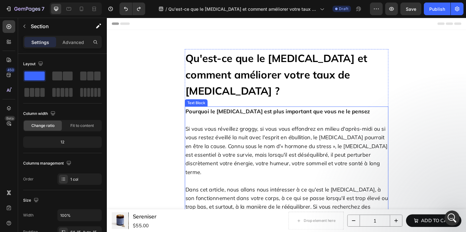
click at [282, 132] on p "Si vous vous réveillez groggy, si vous vous effondrez en milieu d'après-midi ou…" at bounding box center [297, 159] width 214 height 74
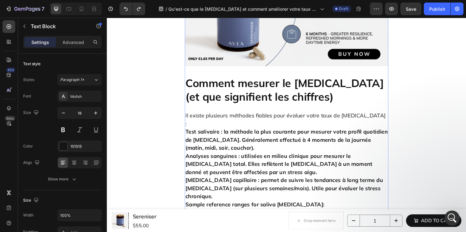
scroll to position [1154, 0]
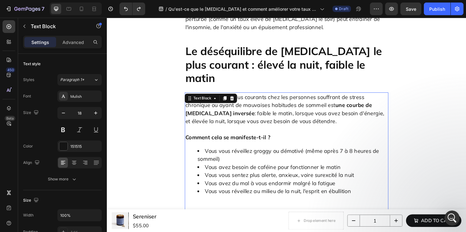
click at [285, 127] on div "L'un des profils les plus courants chez les personnes [PERSON_NAME] de stress c…" at bounding box center [297, 193] width 216 height 192
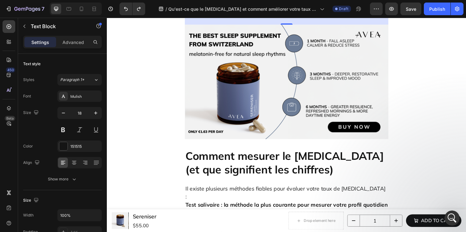
click at [284, 212] on strong "Test salivaire : la méthode la plus courante pour mesurer votre profil quotidie…" at bounding box center [297, 224] width 214 height 24
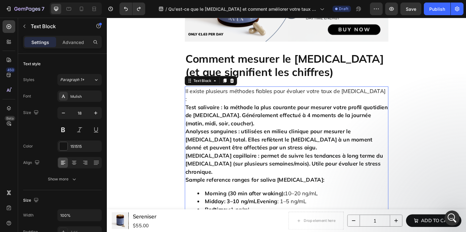
click at [261, 185] on p "Sample reference ranges for saliva [MEDICAL_DATA]:" at bounding box center [297, 189] width 214 height 9
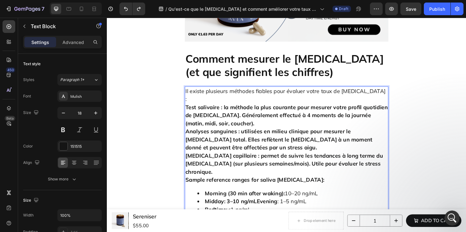
scroll to position [1024, 0]
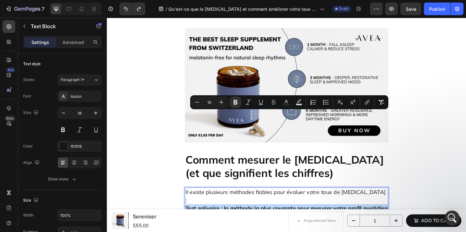
drag, startPoint x: 362, startPoint y: 179, endPoint x: 187, endPoint y: 121, distance: 184.2
drag, startPoint x: 322, startPoint y: 101, endPoint x: 219, endPoint y: 100, distance: 102.7
click at [322, 101] on button "Bulleted List" at bounding box center [325, 102] width 11 height 11
type input "18"
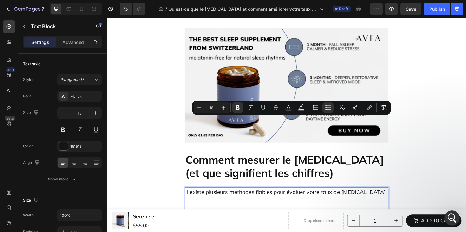
drag, startPoint x: 248, startPoint y: 127, endPoint x: 282, endPoint y: 141, distance: 36.8
click at [282, 221] on li "Test salivaire : la méthode la plus courante pour mesurer votre profil quotidie…" at bounding box center [304, 234] width 202 height 26
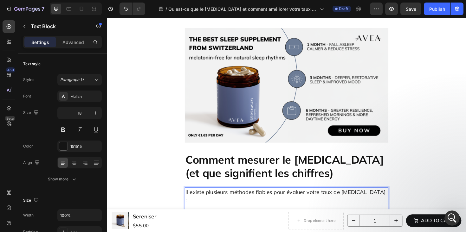
drag, startPoint x: 265, startPoint y: 152, endPoint x: 280, endPoint y: 170, distance: 23.7
drag, startPoint x: 259, startPoint y: 178, endPoint x: 273, endPoint y: 199, distance: 25.3
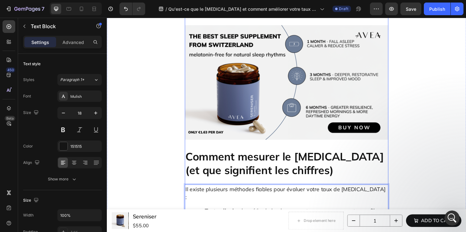
scroll to position [1032, 0]
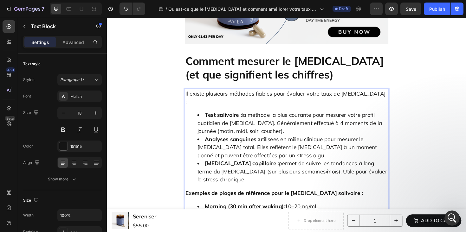
scroll to position [1133, 0]
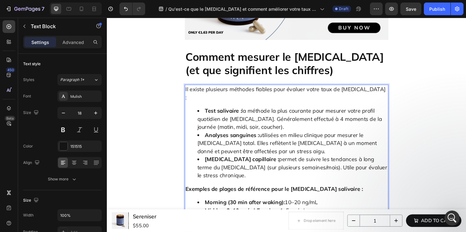
drag, startPoint x: 263, startPoint y: 124, endPoint x: 224, endPoint y: 113, distance: 40.3
click at [223, 209] on ul "Morning (30 min after waking): 10–20 ng/mL Midday: 3–10 ng/mLEvening : 1–5 ng/m…" at bounding box center [297, 222] width 214 height 26
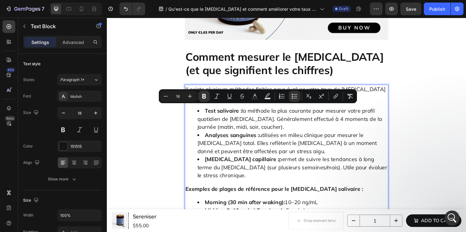
click at [225, 218] on strong "Midday: 3–10 ng/mLEvening" at bounding box center [248, 221] width 77 height 7
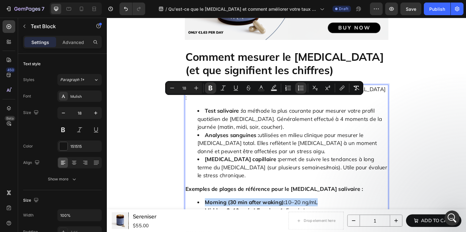
drag, startPoint x: 209, startPoint y: 106, endPoint x: 335, endPoint y: 105, distance: 125.8
click at [335, 209] on li "Morning (30 min after waking): 10–20 ng/mL" at bounding box center [304, 213] width 202 height 9
click at [265, 226] on li "Bedtime: <1 ng/mL" at bounding box center [304, 230] width 202 height 9
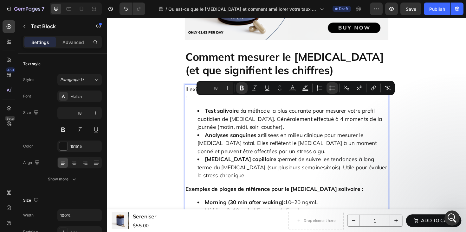
drag, startPoint x: 263, startPoint y: 122, endPoint x: 206, endPoint y: 109, distance: 58.3
click at [206, 209] on ul "Morning (30 min after waking): 10–20 ng/mL Midday: 3–10 ng/mLEvening : 1–5 ng/m…" at bounding box center [297, 222] width 214 height 26
click at [206, 209] on li "Morning (30 min after waking): 10–20 ng/mL" at bounding box center [304, 213] width 202 height 9
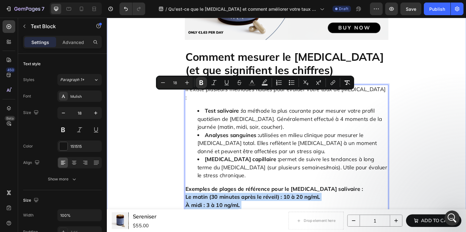
drag, startPoint x: 253, startPoint y: 126, endPoint x: 177, endPoint y: 101, distance: 79.8
click at [290, 83] on icon "Editor contextual toolbar" at bounding box center [291, 83] width 6 height 6
type input "18"
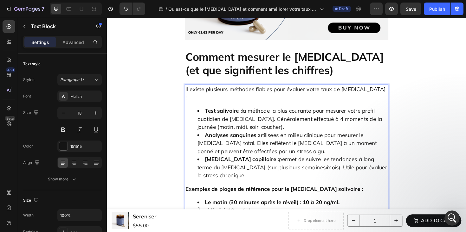
click at [199, 209] on ul "Le matin (30 minutes après le réveil) : 10 à 20 ng/mL À midi : 3 à 10 ng/mL Le …" at bounding box center [297, 226] width 214 height 34
drag, startPoint x: 312, startPoint y: 107, endPoint x: 357, endPoint y: 107, distance: 45.0
click at [357, 209] on li "Le matin (30 minutes après le réveil) : 10 à 20 ng/mL" at bounding box center [304, 213] width 202 height 9
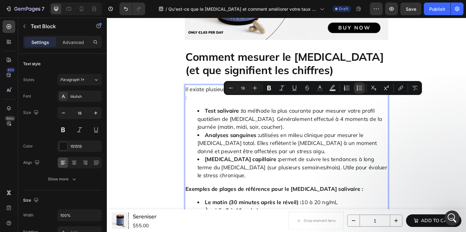
click at [245, 218] on strong "À midi : 3 à 10 ng/mL" at bounding box center [239, 221] width 58 height 7
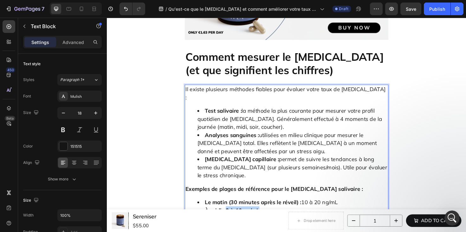
drag, startPoint x: 230, startPoint y: 115, endPoint x: 284, endPoint y: 116, distance: 54.2
click at [284, 218] on li "À midi : 3 à 10 ng/mL" at bounding box center [304, 222] width 202 height 9
drag, startPoint x: 232, startPoint y: 124, endPoint x: 267, endPoint y: 124, distance: 35.2
click at [267, 226] on li "Le soir : 1 à 5 ng/mL" at bounding box center [304, 230] width 202 height 9
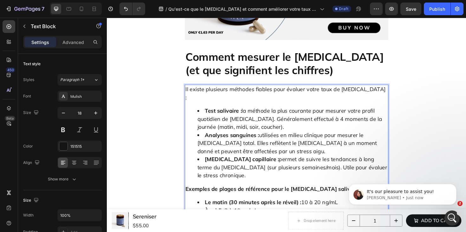
scroll to position [746, 0]
drag, startPoint x: 255, startPoint y: 124, endPoint x: 231, endPoint y: 124, distance: 23.5
click at [231, 226] on li "Le soir : 1 à 5 ng/mL" at bounding box center [304, 230] width 202 height 9
click at [279, 138] on div "Il existe plusieurs méthodes fiables pour évaluer votre taux de [MEDICAL_DATA] …" at bounding box center [297, 205] width 216 height 232
drag, startPoint x: 243, startPoint y: 132, endPoint x: 288, endPoint y: 138, distance: 45.6
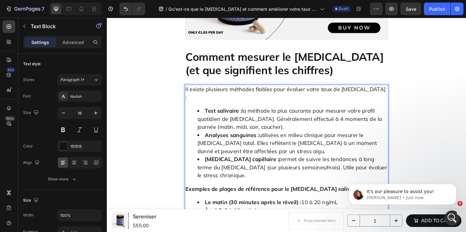
click at [288, 138] on div "Il existe plusieurs méthodes fiables pour évaluer votre taux de [MEDICAL_DATA] …" at bounding box center [297, 205] width 216 height 232
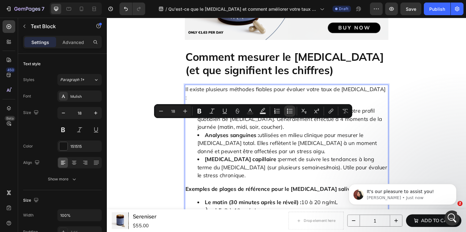
scroll to position [1146, 0]
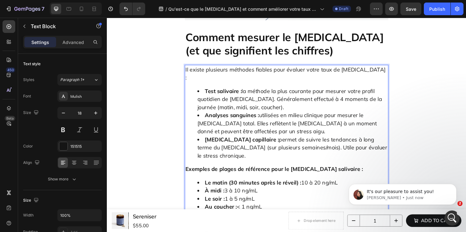
scroll to position [1158, 0]
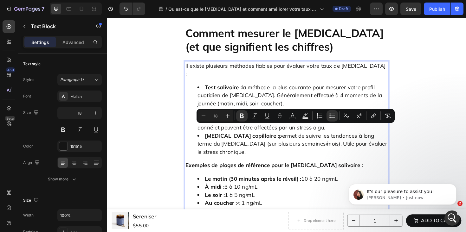
drag, startPoint x: 254, startPoint y: 173, endPoint x: 207, endPoint y: 129, distance: 64.6
click at [207, 129] on div "Il existe plusieurs méthodes fiables pour évaluer votre taux de [MEDICAL_DATA] …" at bounding box center [297, 180] width 216 height 232
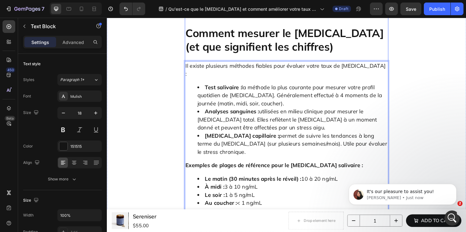
drag, startPoint x: 188, startPoint y: 128, endPoint x: 284, endPoint y: 183, distance: 110.9
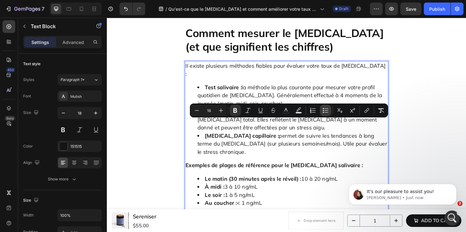
click at [322, 111] on icon "Editor contextual toolbar" at bounding box center [325, 110] width 6 height 6
type input "18"
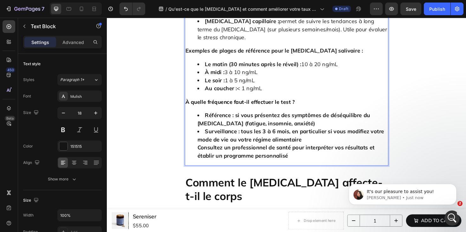
scroll to position [746, 0]
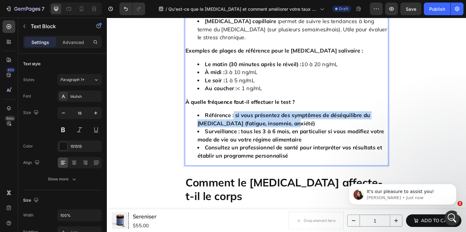
drag, startPoint x: 238, startPoint y: 135, endPoint x: 320, endPoint y: 142, distance: 82.0
click at [320, 134] on li "Référence : si vous présentez des symptômes de déséquilibre du cortisol (fatigu…" at bounding box center [304, 125] width 202 height 17
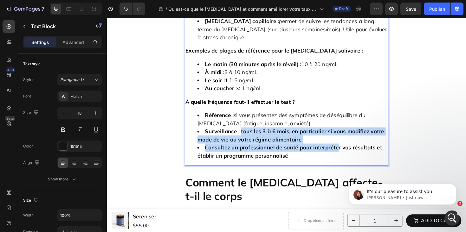
drag, startPoint x: 246, startPoint y: 152, endPoint x: 348, endPoint y: 166, distance: 102.7
click at [348, 166] on ul "Référence : si vous présentez des symptômes de déséquilibre du cortisol (fatigu…" at bounding box center [297, 142] width 214 height 51
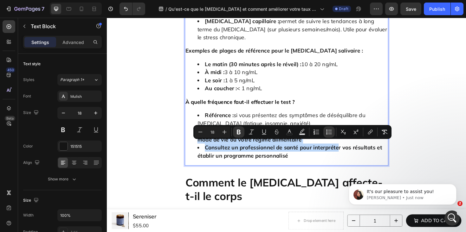
click at [323, 151] on li "Surveillance : tous les 3 à 6 mois, en particulier si vous modifiez votre mode …" at bounding box center [304, 142] width 202 height 17
click at [310, 151] on li "Surveillance : tous les 3 à 6 mois, en particulier si vous modifiez votre mode …" at bounding box center [304, 142] width 202 height 17
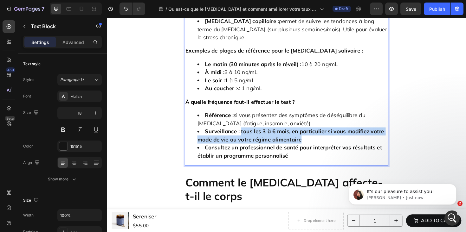
drag, startPoint x: 314, startPoint y: 161, endPoint x: 246, endPoint y: 154, distance: 69.2
click at [246, 151] on li "Surveillance : tous les 3 à 6 mois, en particulier si vous modifiez votre mode …" at bounding box center [304, 142] width 202 height 17
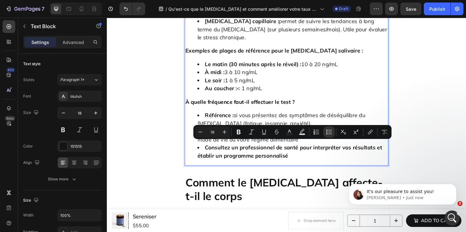
click at [301, 168] on li "Consultez un professionnel de santé pour interpréter vos résultats et établir u…" at bounding box center [304, 159] width 202 height 17
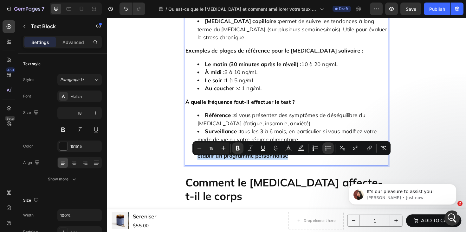
drag, startPoint x: 306, startPoint y: 179, endPoint x: 307, endPoint y: 171, distance: 8.3
click at [307, 168] on li "Consultez un professionnel de santé pour interpréter vos résultats et établir u…" at bounding box center [304, 159] width 202 height 17
click at [320, 175] on div "Il existe plusieurs méthodes fiables pour évaluer votre taux de cortisol : Test…" at bounding box center [297, 58] width 216 height 232
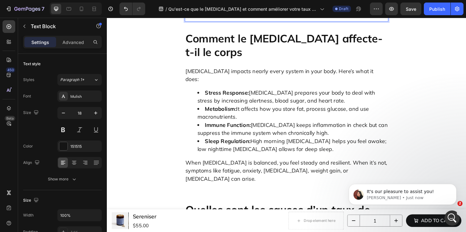
scroll to position [1330, 0]
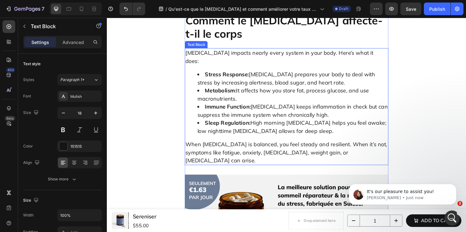
click at [261, 91] on li "Metabolism: It affects how you store fat, process glucose, and use macronutrien…" at bounding box center [304, 99] width 202 height 17
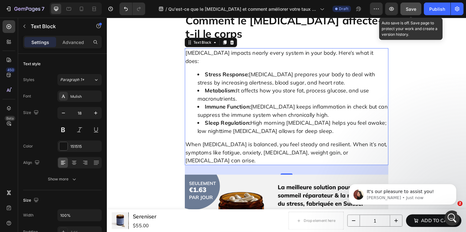
click at [413, 11] on span "Save" at bounding box center [411, 8] width 10 height 5
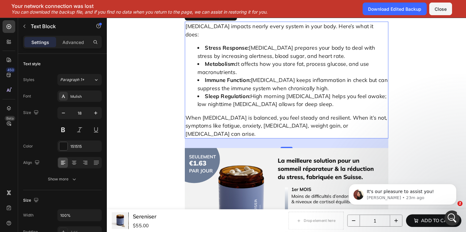
scroll to position [0, 0]
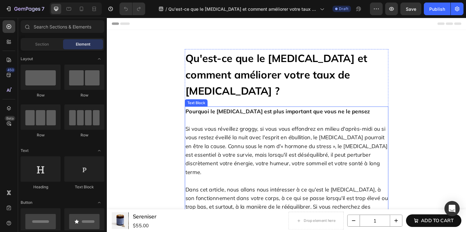
click at [287, 131] on p "Si vous vous réveillez groggy, si vous vous effondrez en milieu d'après-midi ou…" at bounding box center [297, 159] width 214 height 74
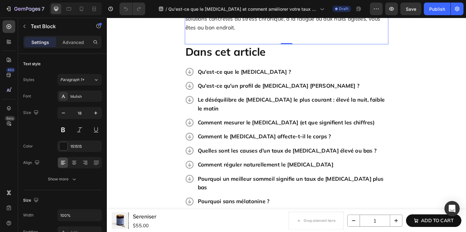
scroll to position [293, 0]
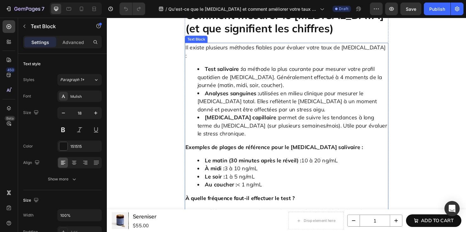
click at [257, 93] on li "Test salivaire : la méthode la plus courante pour mesurer votre profil quotidie…" at bounding box center [304, 81] width 202 height 26
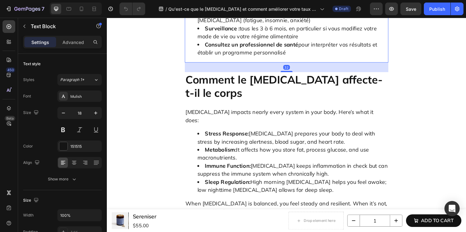
scroll to position [1292, 0]
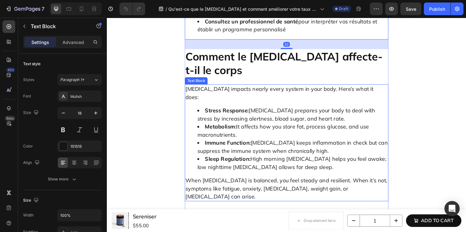
click at [254, 129] on li "Metabolism: It affects how you store fat, process glucose, and use macronutrien…" at bounding box center [304, 137] width 202 height 17
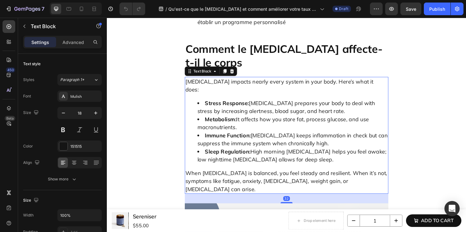
scroll to position [1299, 0]
click at [282, 104] on li "Stress Response: Cortisol prepares your body to deal with stress by increasing …" at bounding box center [304, 112] width 202 height 17
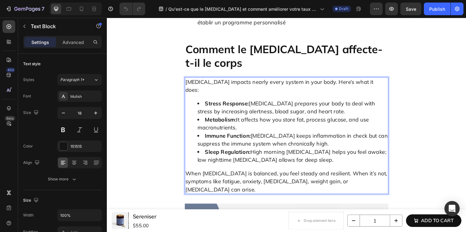
scroll to position [1318, 0]
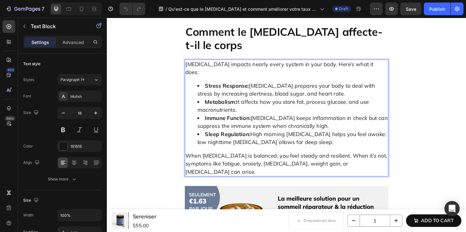
click at [316, 63] on p "[MEDICAL_DATA] impacts nearly every system in your body. Here’s what it does:" at bounding box center [297, 71] width 214 height 17
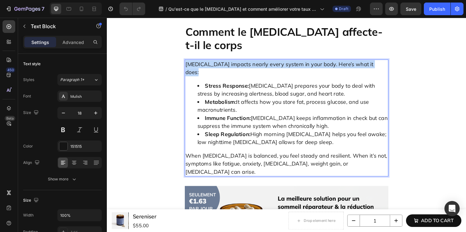
click at [316, 63] on p "[MEDICAL_DATA] impacts nearly every system in your body. Here’s what it does:" at bounding box center [297, 71] width 214 height 17
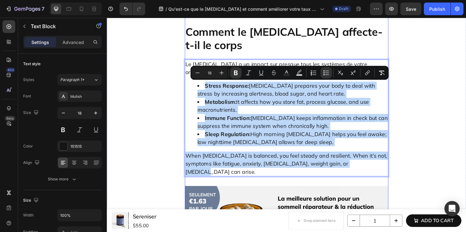
drag, startPoint x: 206, startPoint y: 88, endPoint x: 373, endPoint y: 181, distance: 191.1
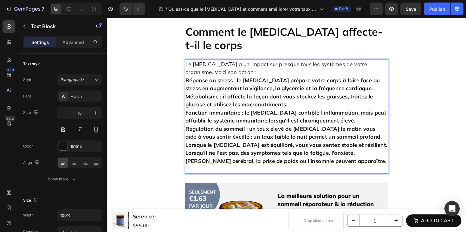
click at [189, 152] on div "Le cortisol a un impact sur presque tous les systèmes de votre organisme. Voici…" at bounding box center [297, 122] width 216 height 121
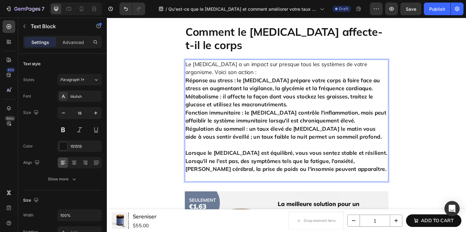
click at [207, 185] on p "Lorsque le cortisol est équilibré, vous vous sentez stable et résilient. Lorsqu…" at bounding box center [297, 174] width 214 height 34
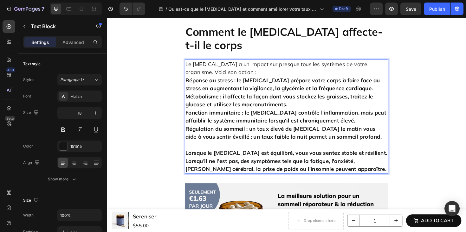
click at [203, 170] on strong "Lorsque le cortisol est équilibré, vous vous sentez stable et résilient. Lorsqu…" at bounding box center [297, 170] width 214 height 24
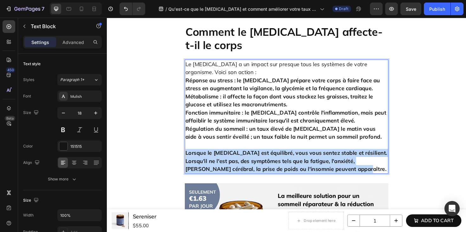
click at [203, 170] on strong "Lorsque le cortisol est équilibré, vous vous sentez stable et résilient. Lorsqu…" at bounding box center [297, 170] width 214 height 24
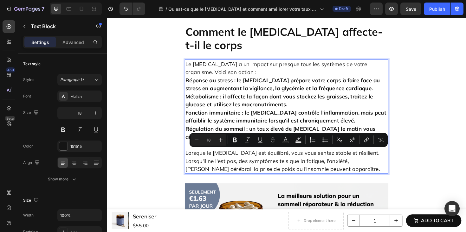
click at [216, 107] on strong "Métabolisme : il affecte la façon dont vous stockez les graisses, traitez le gl…" at bounding box center [289, 106] width 199 height 16
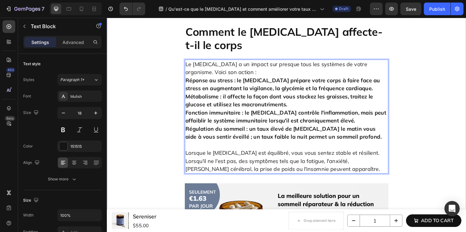
drag, startPoint x: 188, startPoint y: 83, endPoint x: 400, endPoint y: 159, distance: 225.5
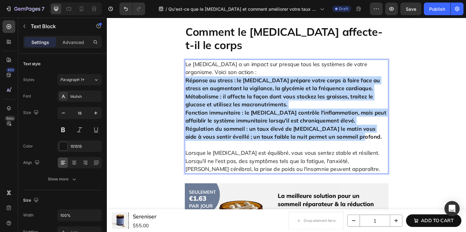
drag, startPoint x: 366, startPoint y: 145, endPoint x: 187, endPoint y: 87, distance: 188.3
click at [190, 87] on p "Réponse au stress : le cortisol prépare votre corps à faire face au stress en a…" at bounding box center [297, 114] width 214 height 68
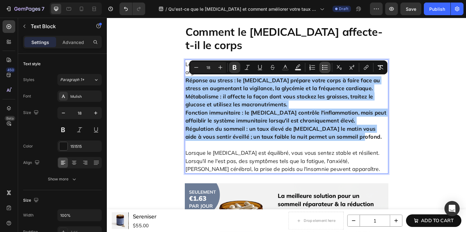
click at [323, 67] on icon "Editor contextual toolbar" at bounding box center [325, 67] width 6 height 6
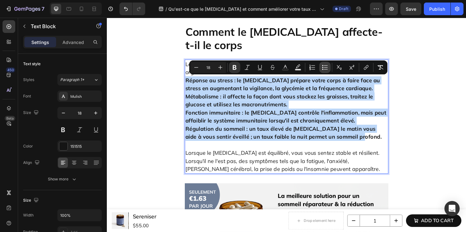
type input "18"
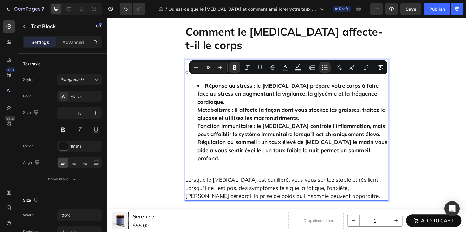
click at [248, 129] on strong "Fonction immunitaire : le cortisol contrôle l'inflammation, mais peut affaiblir…" at bounding box center [302, 137] width 199 height 16
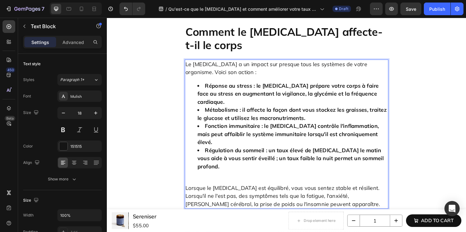
drag, startPoint x: 261, startPoint y: 89, endPoint x: 366, endPoint y: 95, distance: 104.8
click at [366, 95] on strong "Réponse au stress : le cortisol prépare votre corps à faire face au stress en a…" at bounding box center [299, 98] width 192 height 24
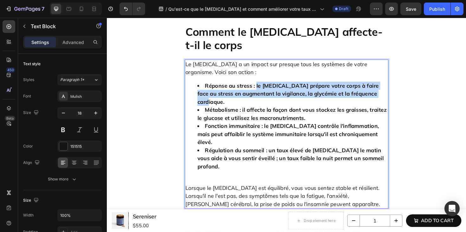
drag, startPoint x: 261, startPoint y: 89, endPoint x: 379, endPoint y: 99, distance: 118.6
click at [379, 99] on li "Réponse au stress : le cortisol prépare votre corps à faire face au stress en a…" at bounding box center [304, 99] width 202 height 26
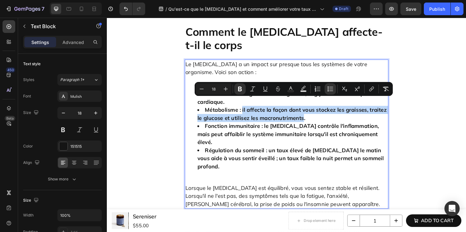
drag, startPoint x: 247, startPoint y: 107, endPoint x: 312, endPoint y: 119, distance: 66.5
click at [312, 119] on li "Métabolisme : il affecte la façon dont vous stockez les graisses, traitez le gl…" at bounding box center [304, 119] width 202 height 17
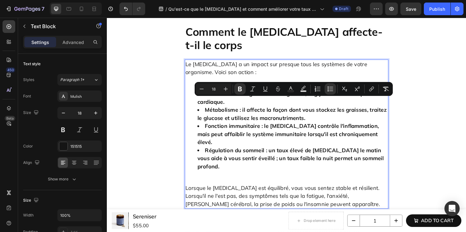
click at [316, 129] on strong "Fonction immunitaire : le cortisol contrôle l'inflammation, mais peut affaiblir…" at bounding box center [299, 141] width 192 height 24
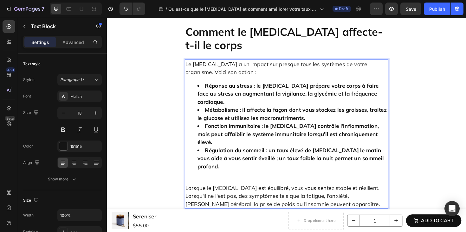
drag, startPoint x: 261, startPoint y: 89, endPoint x: 319, endPoint y: 105, distance: 60.3
click at [319, 105] on ul "Réponse au stress : le cortisol prépare votre corps à faire face au stress en a…" at bounding box center [297, 133] width 214 height 94
click at [267, 90] on strong "Réponse au stress : le cortisol prépare votre corps à faire face au stress en a…" at bounding box center [299, 98] width 192 height 24
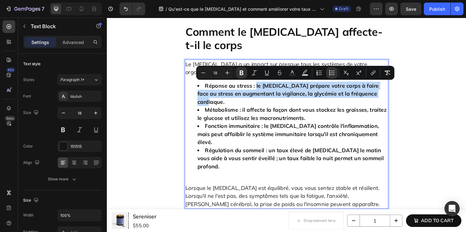
drag, startPoint x: 262, startPoint y: 90, endPoint x: 392, endPoint y: 99, distance: 130.9
click at [392, 99] on li "Réponse au stress : le cortisol prépare votre corps à faire face au stress en a…" at bounding box center [304, 99] width 202 height 26
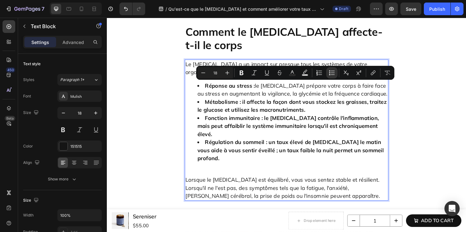
click at [294, 109] on strong "Métabolisme : il affecte la façon dont vous stockez les graisses, traitez le gl…" at bounding box center [303, 111] width 200 height 16
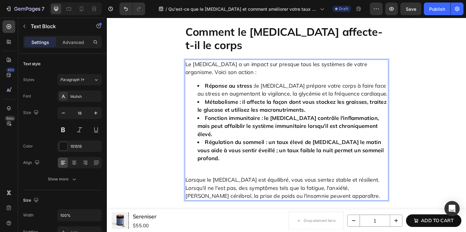
drag, startPoint x: 247, startPoint y: 107, endPoint x: 332, endPoint y: 121, distance: 86.1
click at [351, 126] on ul "Réponse au stress : le cortisol prépare votre corps à faire face au stress en a…" at bounding box center [297, 129] width 214 height 86
click at [315, 119] on li "Métabolisme : il affecte la façon dont vous stockez les graisses, traitez le gl…" at bounding box center [304, 111] width 202 height 17
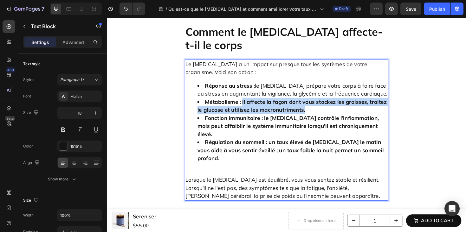
drag, startPoint x: 317, startPoint y: 115, endPoint x: 247, endPoint y: 107, distance: 70.9
click at [247, 107] on li "Métabolisme : il affecte la façon dont vous stockez les graisses, traitez le gl…" at bounding box center [304, 111] width 202 height 17
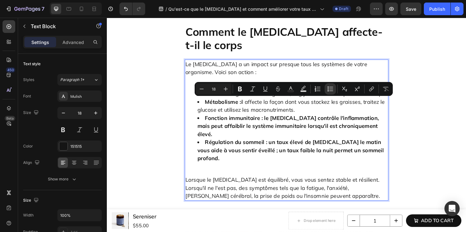
click at [317, 136] on li "Fonction immunitaire : le cortisol contrôle l'inflammation, mais peut affaiblir…" at bounding box center [304, 133] width 202 height 26
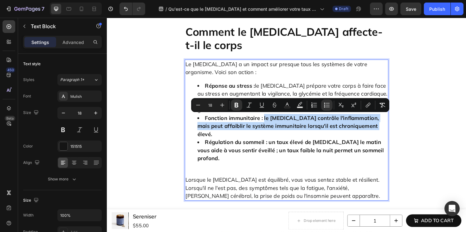
drag, startPoint x: 384, startPoint y: 133, endPoint x: 270, endPoint y: 126, distance: 114.7
click at [270, 126] on li "Fonction immunitaire : le cortisol contrôle l'inflammation, mais peut affaiblir…" at bounding box center [304, 133] width 202 height 26
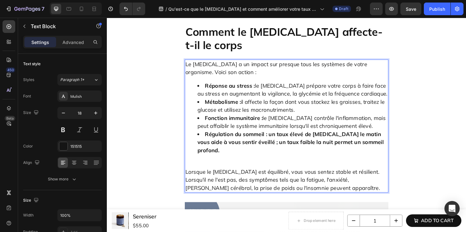
click at [370, 151] on strong "Régulation du sommeil : un taux élevé de cortisol le matin vous aide à vous sen…" at bounding box center [301, 150] width 197 height 24
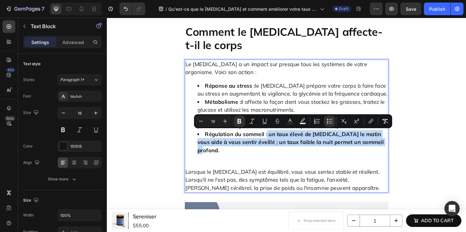
drag, startPoint x: 387, startPoint y: 149, endPoint x: 273, endPoint y: 142, distance: 114.0
click at [273, 142] on li "Régulation du sommeil : un taux élevé de cortisol le matin vous aide à vous sen…" at bounding box center [304, 150] width 202 height 26
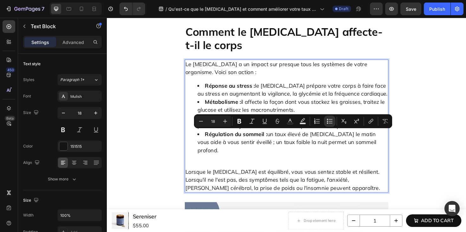
click at [284, 157] on div "Le cortisol a un impact sur presque tous les systèmes de votre organisme. Voici…" at bounding box center [297, 132] width 216 height 141
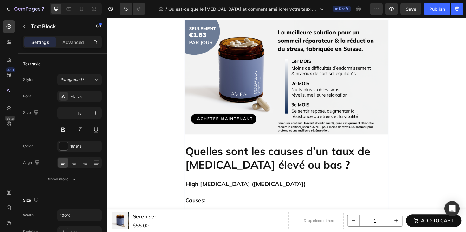
scroll to position [1512, 0]
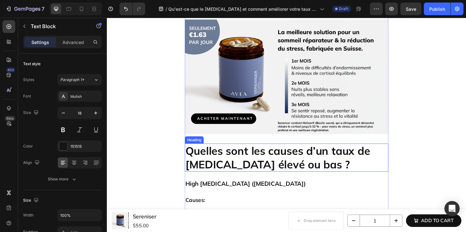
click at [280, 157] on h2 "Quelles sont les causes d’un taux de [MEDICAL_DATA] élevé ou bas ?" at bounding box center [297, 166] width 216 height 30
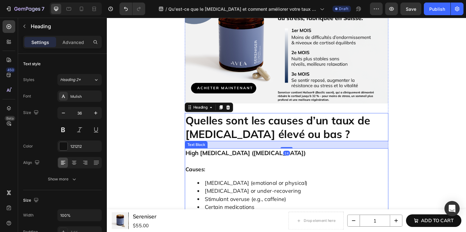
scroll to position [1619, 0]
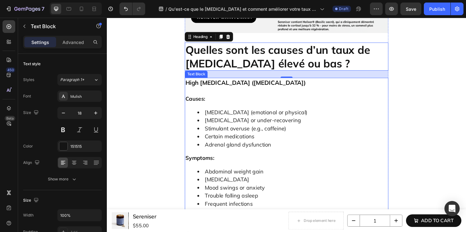
click at [261, 82] on strong "High [MEDICAL_DATA] ([MEDICAL_DATA])" at bounding box center [253, 86] width 127 height 8
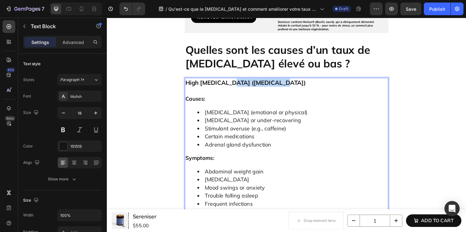
click at [261, 82] on strong "High [MEDICAL_DATA] ([MEDICAL_DATA])" at bounding box center [253, 86] width 127 height 8
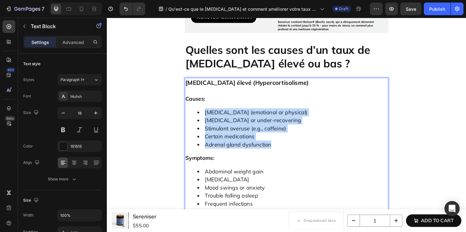
drag, startPoint x: 280, startPoint y: 142, endPoint x: 208, endPoint y: 112, distance: 78.7
click at [208, 114] on ul "Chronic stress (emotional or physical) Overtraining or under-recovering Stimula…" at bounding box center [297, 135] width 214 height 43
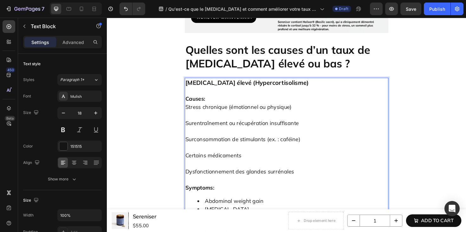
click at [229, 168] on p "Dysfonctionnement des glandes surrénales" at bounding box center [297, 181] width 214 height 26
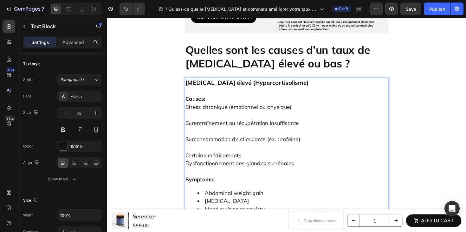
click at [218, 151] on p "Certains médicaments Dysfonctionnement des glandes surrénales" at bounding box center [297, 168] width 214 height 34
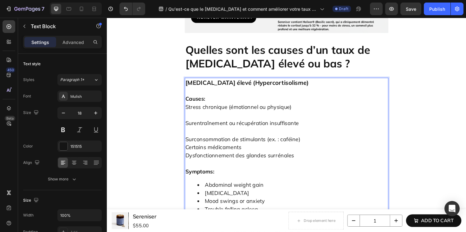
click at [228, 134] on p "Surconsommation de stimulants (ex. : caféine) Certains médicaments Dysfonctionn…" at bounding box center [297, 155] width 214 height 43
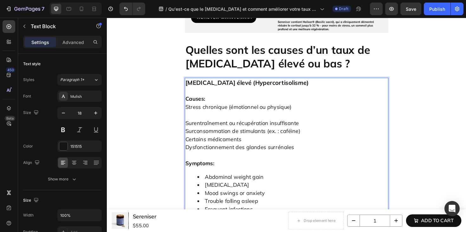
click at [232, 117] on p "Surentraînement ou récupération insuffisante Surconsommation de stimulants (ex.…" at bounding box center [297, 142] width 214 height 51
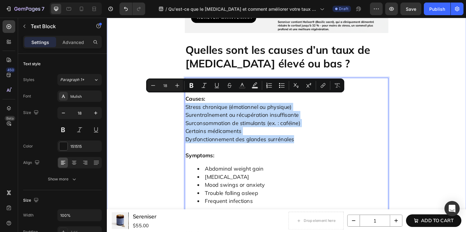
drag, startPoint x: 305, startPoint y: 138, endPoint x: 167, endPoint y: 105, distance: 141.5
click at [167, 105] on div "Qu'est-ce que le [MEDICAL_DATA] et comment améliorer votre taux de [MEDICAL_DAT…" at bounding box center [297, 42] width 371 height 3220
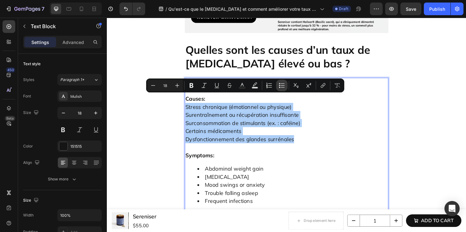
click at [278, 82] on button "Bulleted List" at bounding box center [281, 85] width 11 height 11
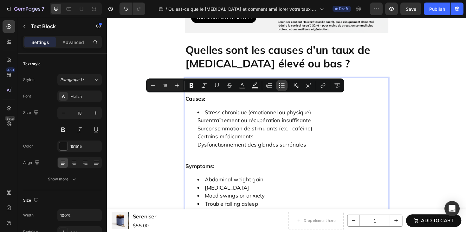
click at [276, 85] on button "Bulleted List" at bounding box center [281, 85] width 11 height 11
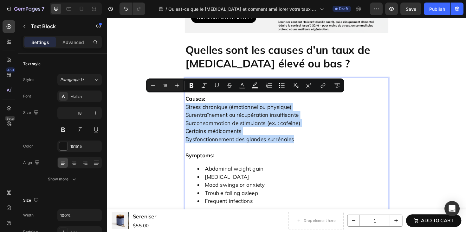
click at [229, 108] on p "Stress chronique (émotionnel ou physique) Surentraînement ou récupération insuf…" at bounding box center [297, 133] width 214 height 51
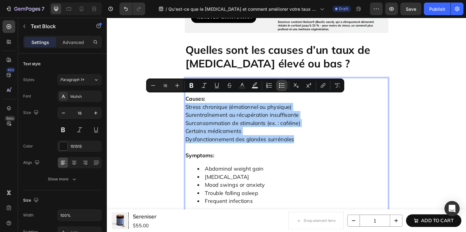
click at [276, 86] on button "Bulleted List" at bounding box center [281, 85] width 11 height 11
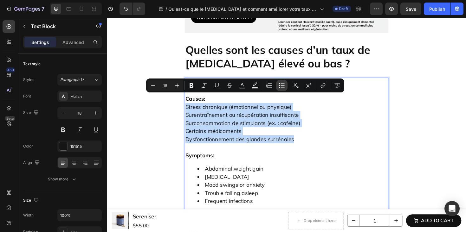
type input "18"
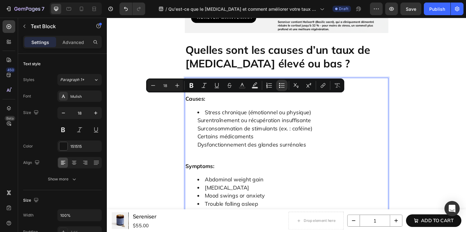
click at [230, 149] on li "Stress chronique (émotionnel ou physique) Surentraînement ou récupération insuf…" at bounding box center [304, 139] width 202 height 51
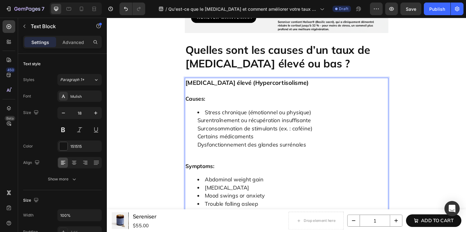
click at [199, 117] on ul "Stress chronique (émotionnel ou physique) Surentraînement ou récupération insuf…" at bounding box center [297, 139] width 214 height 51
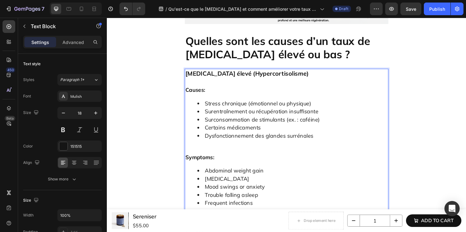
click at [202, 162] on strong "Symptoms:" at bounding box center [205, 165] width 30 height 7
click at [207, 91] on strong "Causes:" at bounding box center [200, 94] width 21 height 7
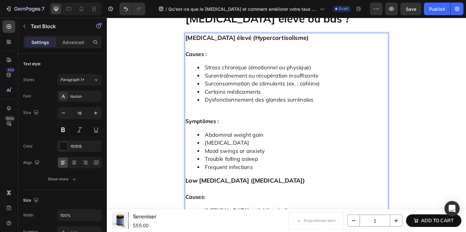
scroll to position [1672, 0]
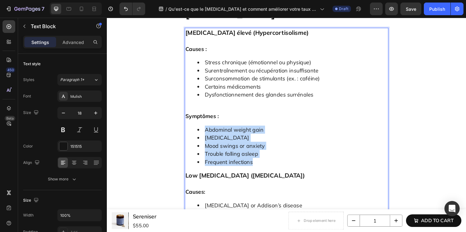
drag, startPoint x: 258, startPoint y: 159, endPoint x: 206, endPoint y: 126, distance: 61.5
click at [206, 132] on ul "Abdominal weight gain High blood pressure Mood swings or anxiety Trouble fallin…" at bounding box center [297, 153] width 214 height 43
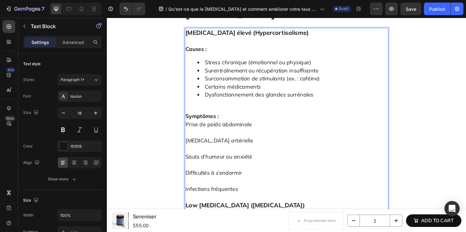
click at [207, 135] on p "Hypertension artérielle" at bounding box center [297, 143] width 214 height 17
click at [190, 126] on p "Prise de poids abdominale" at bounding box center [297, 130] width 214 height 9
click at [212, 135] on p "Hypertension artérielle" at bounding box center [297, 143] width 214 height 17
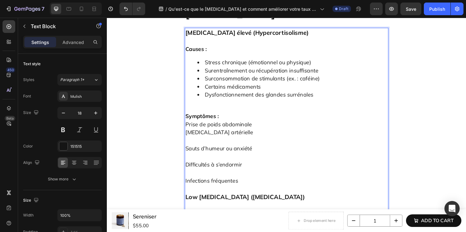
click at [217, 144] on p "Sauts d’humeur ou anxiété" at bounding box center [297, 152] width 214 height 17
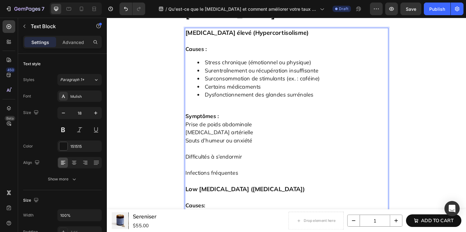
click at [221, 152] on p "Difficultés à s’endormir" at bounding box center [297, 160] width 214 height 17
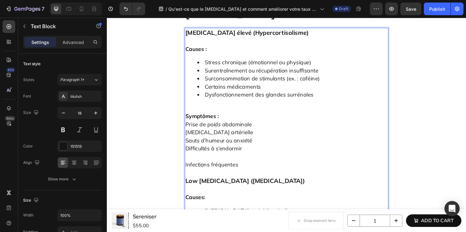
click at [219, 161] on p "Infections fréquentes" at bounding box center [297, 174] width 214 height 26
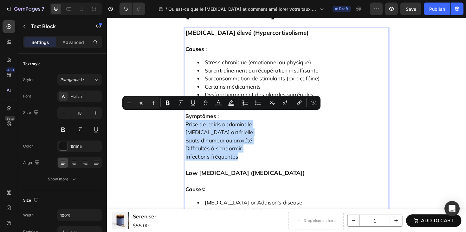
drag, startPoint x: 249, startPoint y: 157, endPoint x: 188, endPoint y: 123, distance: 70.2
click at [190, 126] on p "Prise de poids abdominale Hypertension artérielle Sauts d’humeur ou anxiété Dif…" at bounding box center [297, 151] width 214 height 51
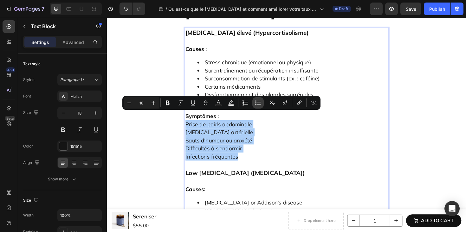
click at [259, 106] on icon "Editor contextual toolbar" at bounding box center [258, 103] width 6 height 6
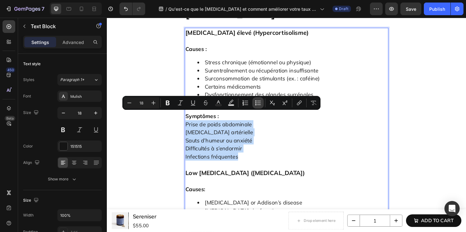
type input "18"
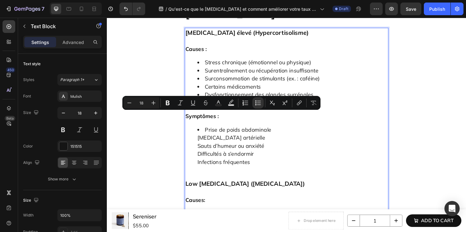
click at [234, 147] on li "Prise de poids abdominale Hypertension artérielle Sauts d’humeur ou anxiété Dif…" at bounding box center [304, 157] width 202 height 51
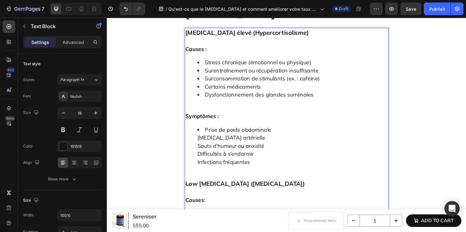
click at [199, 138] on ul "Prise de poids abdominale Hypertension artérielle Sauts d’humeur ou anxiété Dif…" at bounding box center [297, 157] width 214 height 51
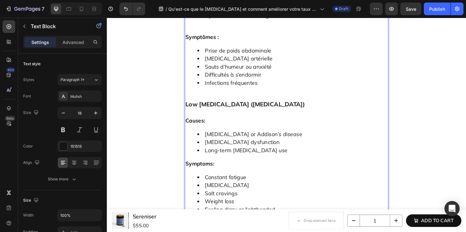
scroll to position [1758, 0]
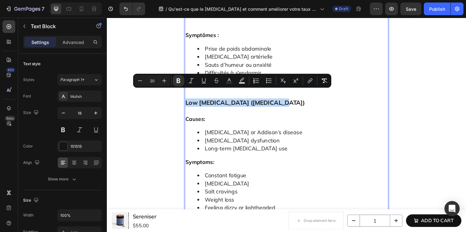
drag, startPoint x: 188, startPoint y: 98, endPoint x: 279, endPoint y: 99, distance: 91.0
click at [279, 104] on strong "Low [MEDICAL_DATA] ([MEDICAL_DATA])" at bounding box center [253, 108] width 126 height 8
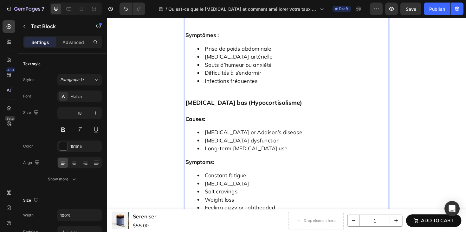
click at [206, 121] on strong "Causes:" at bounding box center [200, 124] width 21 height 7
click at [206, 33] on strong "Symptômes :" at bounding box center [207, 36] width 35 height 7
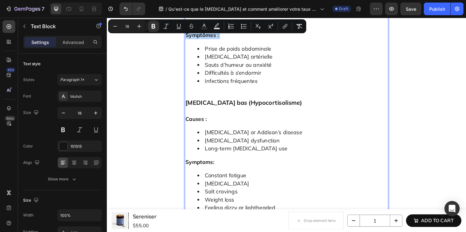
copy strong "Symptômes :"
click at [207, 167] on strong "Symptoms:" at bounding box center [205, 170] width 30 height 7
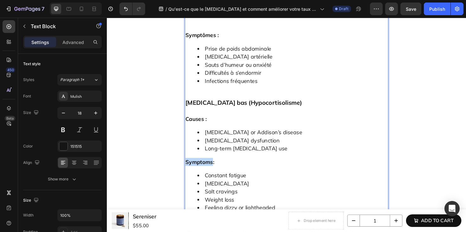
click at [207, 167] on strong "Symptoms:" at bounding box center [205, 170] width 30 height 7
click at [215, 135] on li "[MEDICAL_DATA] or Addison’s disease" at bounding box center [304, 139] width 202 height 9
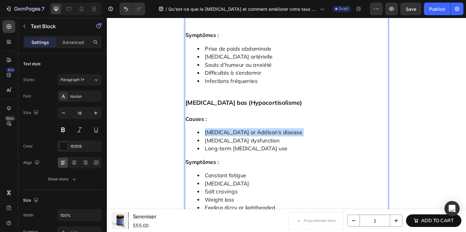
click at [215, 135] on li "[MEDICAL_DATA] or Addison’s disease" at bounding box center [304, 139] width 202 height 9
click at [251, 144] on li "[MEDICAL_DATA] dysfunction" at bounding box center [304, 148] width 202 height 9
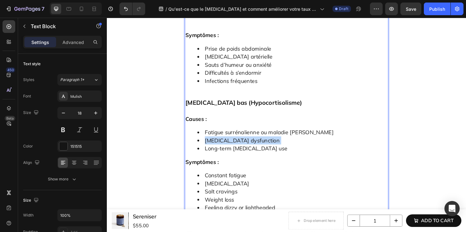
click at [251, 144] on li "[MEDICAL_DATA] dysfunction" at bounding box center [304, 148] width 202 height 9
click at [244, 166] on p "Symptômes :" at bounding box center [297, 170] width 214 height 9
click at [241, 144] on li "[MEDICAL_DATA] dysfunction" at bounding box center [304, 148] width 202 height 9
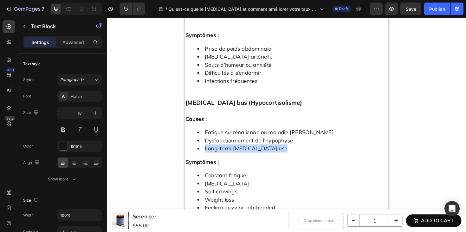
drag, startPoint x: 208, startPoint y: 147, endPoint x: 287, endPoint y: 146, distance: 79.6
click at [287, 152] on li "Long-term [MEDICAL_DATA] use" at bounding box center [304, 156] width 202 height 9
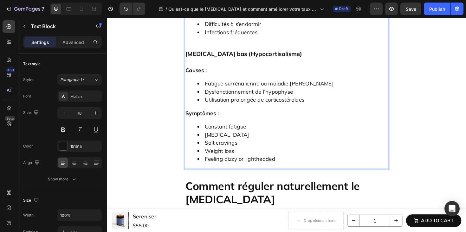
scroll to position [1810, 0]
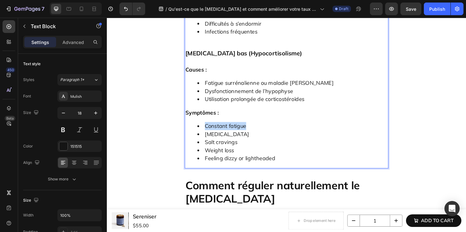
drag, startPoint x: 209, startPoint y: 124, endPoint x: 251, endPoint y: 125, distance: 42.2
click at [251, 128] on li "Constant fatigue" at bounding box center [304, 132] width 202 height 9
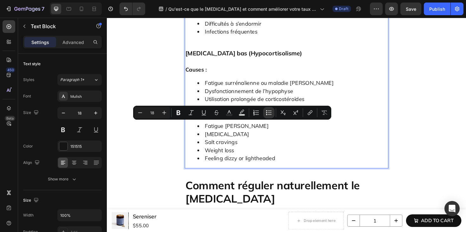
drag, startPoint x: 208, startPoint y: 132, endPoint x: 258, endPoint y: 132, distance: 50.7
click at [258, 137] on li "[MEDICAL_DATA]" at bounding box center [304, 141] width 202 height 9
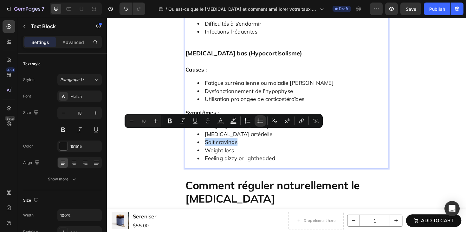
drag, startPoint x: 208, startPoint y: 139, endPoint x: 241, endPoint y: 140, distance: 32.7
click at [241, 145] on li "Salt cravings" at bounding box center [304, 149] width 202 height 9
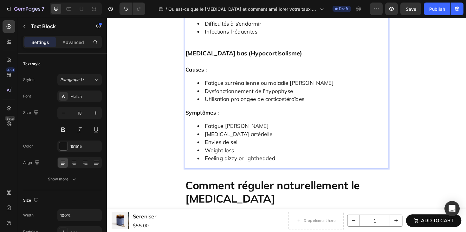
click at [209, 154] on li "Weight loss" at bounding box center [304, 158] width 202 height 9
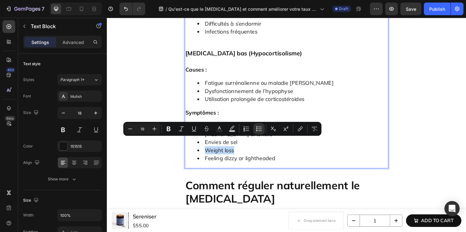
drag, startPoint x: 209, startPoint y: 149, endPoint x: 236, endPoint y: 150, distance: 27.9
click at [236, 154] on li "Weight loss" at bounding box center [304, 158] width 202 height 9
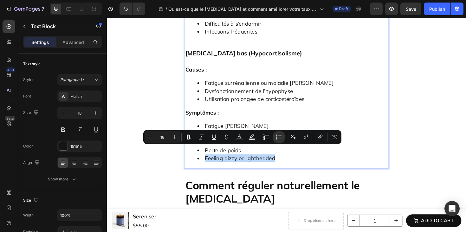
drag, startPoint x: 208, startPoint y: 157, endPoint x: 285, endPoint y: 159, distance: 77.4
click at [285, 163] on li "Feeling dizzy or lightheaded" at bounding box center [304, 167] width 202 height 9
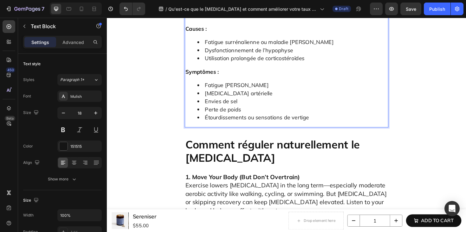
scroll to position [1865, 0]
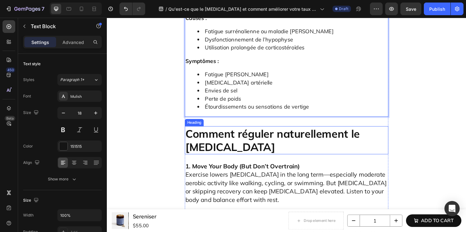
click at [278, 141] on h2 "Comment réguler naturellement le [MEDICAL_DATA]" at bounding box center [297, 148] width 216 height 30
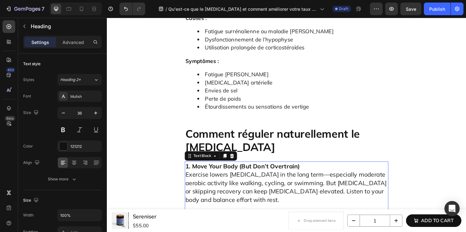
click at [253, 180] on span "Exercise lowers [MEDICAL_DATA] in the long term—especially moderate aerobic act…" at bounding box center [296, 197] width 213 height 35
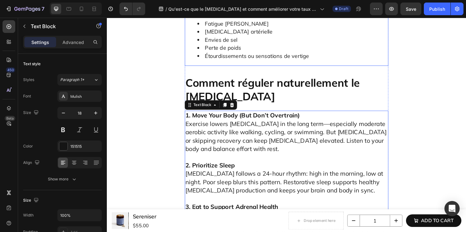
click at [273, 45] on li "Perte de poids" at bounding box center [304, 49] width 202 height 9
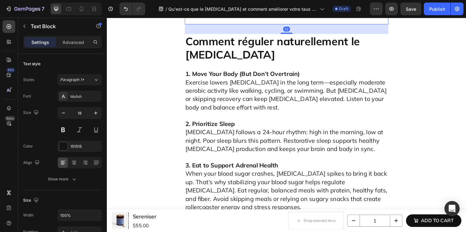
scroll to position [1966, 0]
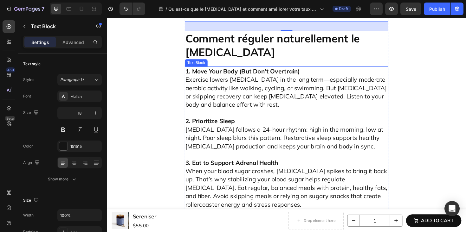
click at [284, 70] on strong "1. Move Your Body (But Don’t Overtrain)" at bounding box center [250, 74] width 121 height 8
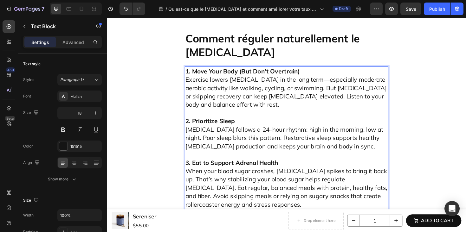
click at [238, 70] on strong "1. Move Your Body (But Don’t Overtrain)" at bounding box center [250, 74] width 121 height 8
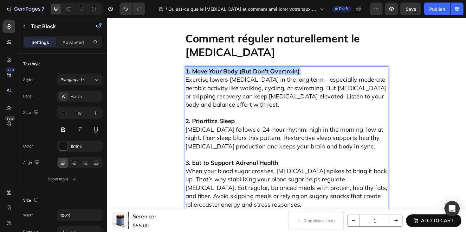
click at [238, 70] on strong "1. Move Your Body (But Don’t Overtrain)" at bounding box center [250, 74] width 121 height 8
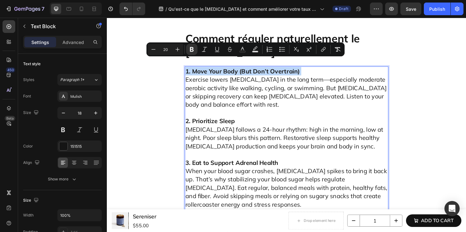
click at [214, 70] on strong "1. Move Your Body (But Don’t Overtrain)" at bounding box center [250, 74] width 121 height 8
drag, startPoint x: 194, startPoint y: 66, endPoint x: 318, endPoint y: 66, distance: 123.3
click at [318, 70] on p "1. Move Your Body (But Don’t Overtrain) Exercise lowers cortisol in the long te…" at bounding box center [297, 92] width 214 height 44
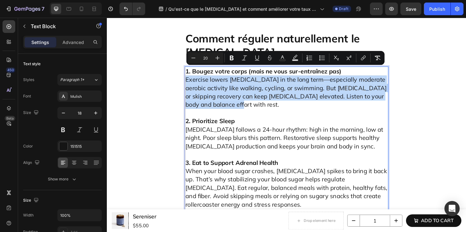
drag, startPoint x: 233, startPoint y: 101, endPoint x: 188, endPoint y: 72, distance: 53.6
click at [190, 72] on p "1. Bougez votre corps (mais ne vous sur-entraînez pas) Exercise lowers cortisol…" at bounding box center [297, 92] width 214 height 44
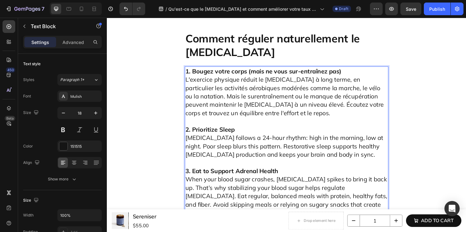
click at [220, 132] on strong "2. Prioritize Sleep" at bounding box center [216, 136] width 52 height 8
click at [228, 141] on span "[MEDICAL_DATA] follows a 24-hour rhythm: high in the morning, low at night. Poo…" at bounding box center [295, 154] width 210 height 26
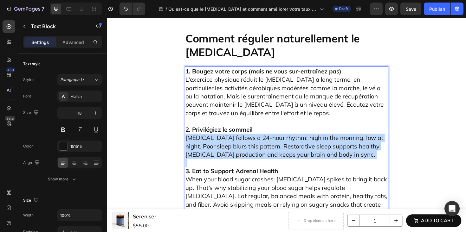
click at [228, 141] on span "[MEDICAL_DATA] follows a 24-hour rhythm: high in the morning, low at night. Poo…" at bounding box center [295, 154] width 210 height 26
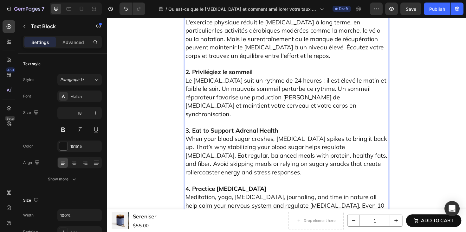
scroll to position [2034, 0]
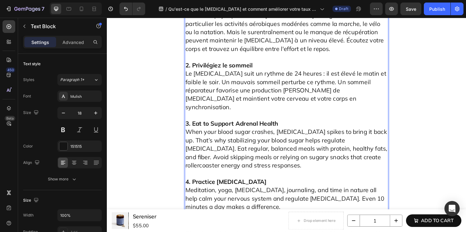
click at [241, 126] on strong "3. Eat to Support Adrenal Health" at bounding box center [239, 130] width 98 height 8
click at [261, 140] on span "When your blood sugar crashes, [MEDICAL_DATA] spikes to bring it back up. That’…" at bounding box center [297, 156] width 214 height 43
click at [260, 139] on span "When your blood sugar crashes, [MEDICAL_DATA] spikes to bring it back up. That’…" at bounding box center [297, 156] width 214 height 43
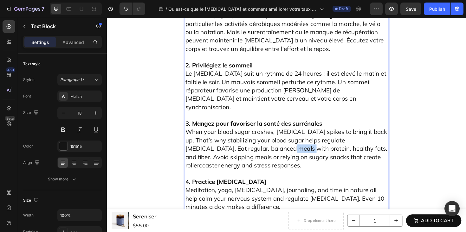
click at [260, 139] on span "When your blood sugar crashes, [MEDICAL_DATA] spikes to bring it back up. That’…" at bounding box center [297, 156] width 214 height 43
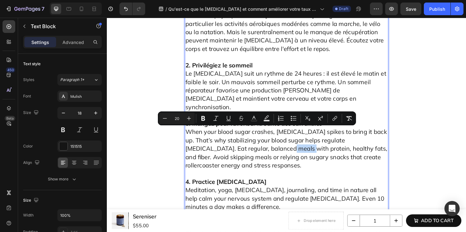
click at [260, 139] on span "When your blood sugar crashes, [MEDICAL_DATA] spikes to bring it back up. That’…" at bounding box center [297, 156] width 214 height 43
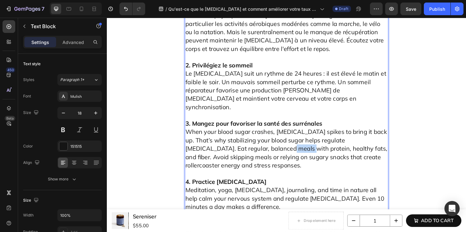
click at [260, 139] on span "When your blood sugar crashes, [MEDICAL_DATA] spikes to bring it back up. That’…" at bounding box center [297, 156] width 214 height 43
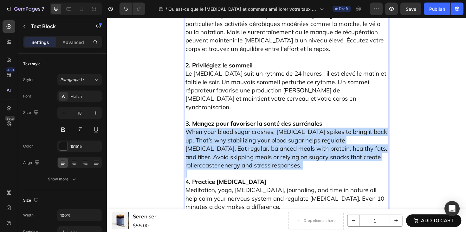
click at [260, 139] on span "When your blood sugar crashes, [MEDICAL_DATA] spikes to bring it back up. That’…" at bounding box center [297, 156] width 214 height 43
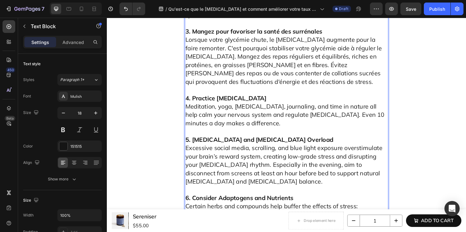
scroll to position [2141, 0]
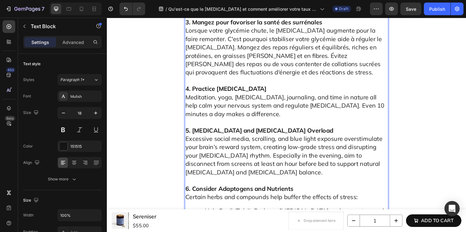
click at [236, 89] on strong "4. Practice [MEDICAL_DATA]" at bounding box center [233, 93] width 86 height 8
click at [245, 98] on span "Meditation, yoga, [MEDICAL_DATA], journaling, and time in nature all help calm …" at bounding box center [295, 111] width 211 height 26
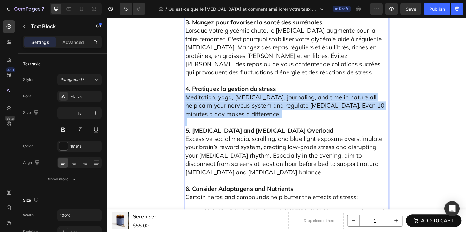
click at [245, 98] on span "Meditation, yoga, [MEDICAL_DATA], journaling, and time in nature all help calm …" at bounding box center [295, 111] width 211 height 26
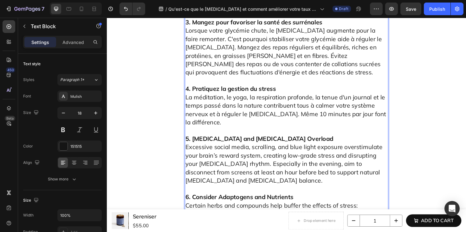
click at [207, 142] on strong "5. [MEDICAL_DATA] and [MEDICAL_DATA] Overload" at bounding box center [268, 146] width 157 height 8
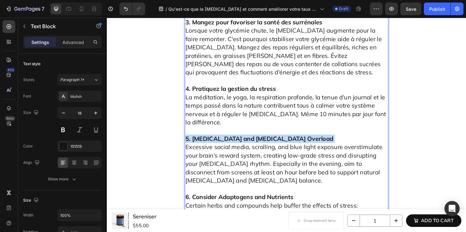
click at [207, 142] on strong "5. [MEDICAL_DATA] and [MEDICAL_DATA] Overload" at bounding box center [268, 146] width 157 height 8
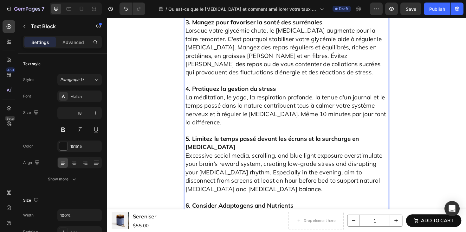
click at [290, 173] on span "Excessive social media, scrolling, and blue light exposure overstimulate your b…" at bounding box center [294, 181] width 209 height 43
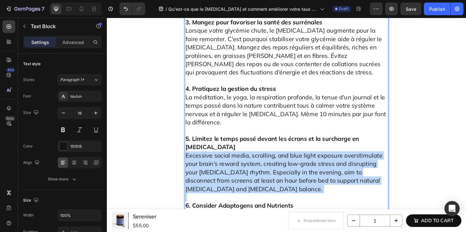
click at [290, 173] on span "Excessive social media, scrolling, and blue light exposure overstimulate your b…" at bounding box center [294, 181] width 209 height 43
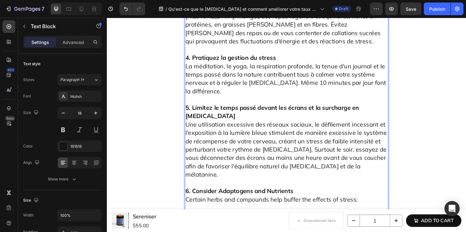
scroll to position [2192, 0]
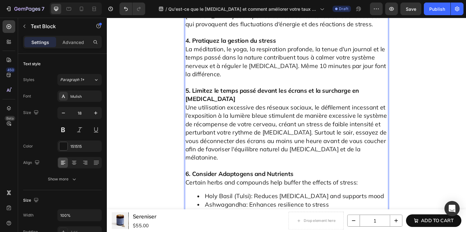
click at [219, 179] on strong "6. Consider Adaptogens and Nutrients" at bounding box center [247, 183] width 114 height 8
click at [225, 188] on span "Certain herbs and compounds help buffer the effects of stress:" at bounding box center [281, 192] width 183 height 8
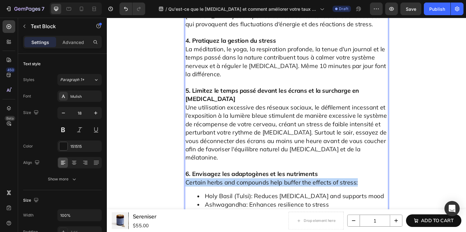
click at [225, 188] on span "Certain herbs and compounds help buffer the effects of stress:" at bounding box center [281, 192] width 183 height 8
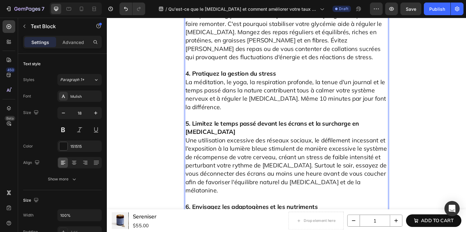
scroll to position [2282, 0]
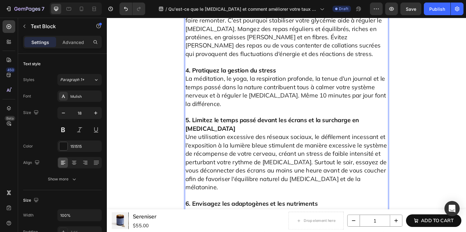
drag, startPoint x: 356, startPoint y: 124, endPoint x: 210, endPoint y: 100, distance: 148.4
drag, startPoint x: 187, startPoint y: 89, endPoint x: 312, endPoint y: 122, distance: 129.2
click at [312, 122] on div "1. Bougez votre corps (mais ne vous sur-entraînez pas) L'exercice physique rédu…" at bounding box center [297, 73] width 216 height 399
drag, startPoint x: 331, startPoint y: 121, endPoint x: 183, endPoint y: 96, distance: 150.7
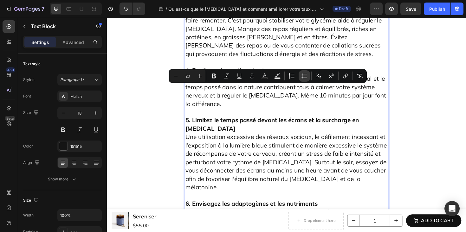
click at [299, 76] on button "Bulleted List" at bounding box center [304, 75] width 11 height 11
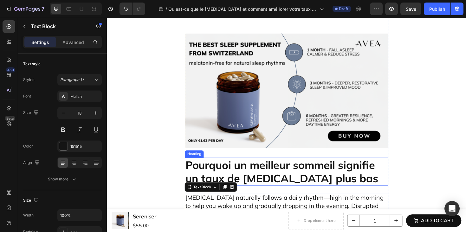
scroll to position [2552, 0]
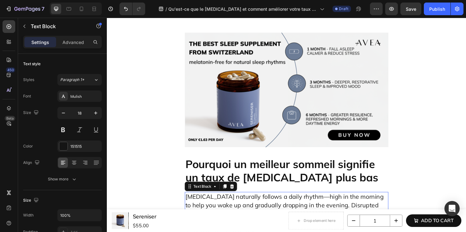
click at [261, 203] on span "[MEDICAL_DATA] naturally follows a daily rhythm—high in the morning to help you…" at bounding box center [295, 224] width 210 height 43
click at [253, 203] on span "[MEDICAL_DATA] naturally follows a daily rhythm—high in the morning to help you…" at bounding box center [295, 224] width 210 height 43
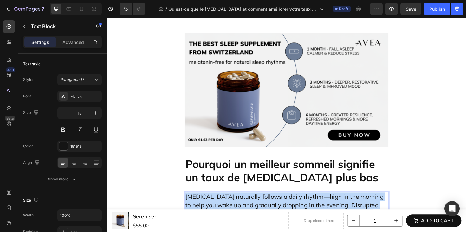
click at [253, 203] on span "[MEDICAL_DATA] naturally follows a daily rhythm—high in the morning to help you…" at bounding box center [295, 224] width 210 height 43
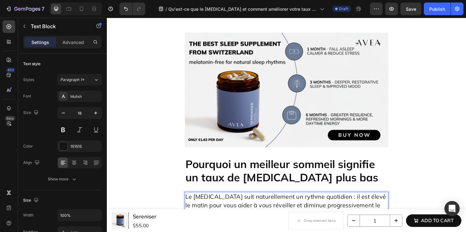
drag, startPoint x: 207, startPoint y: 126, endPoint x: 345, endPoint y: 156, distance: 140.4
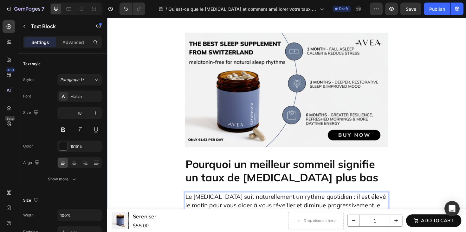
drag, startPoint x: 340, startPoint y: 150, endPoint x: 161, endPoint y: 124, distance: 181.2
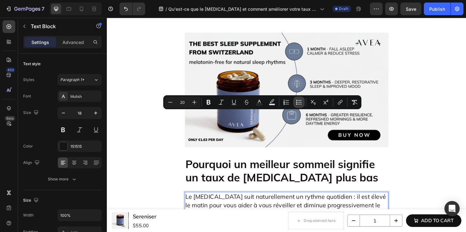
click at [294, 102] on button "Bulleted List" at bounding box center [298, 102] width 11 height 11
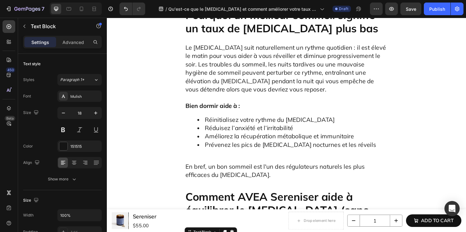
scroll to position [2726, 0]
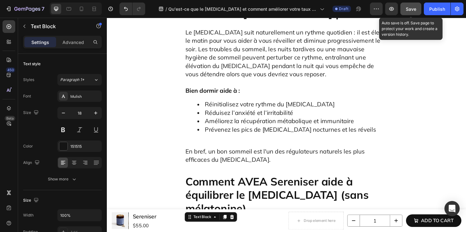
click at [414, 10] on span "Save" at bounding box center [411, 8] width 10 height 5
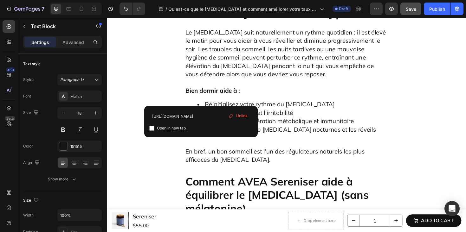
drag, startPoint x: 208, startPoint y: 106, endPoint x: 189, endPoint y: 105, distance: 19.1
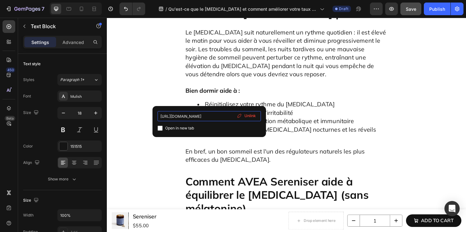
click at [197, 119] on input "https://avea-life.com/products/sereniser" at bounding box center [209, 116] width 103 height 10
click at [217, 117] on input "https://avea-life.com/products/sereniser" at bounding box center [209, 116] width 103 height 10
click at [200, 116] on input "https://avea-life.com/products/sereniser" at bounding box center [209, 116] width 103 height 10
type input "https://avea-life.com/fr/products/sereniser"
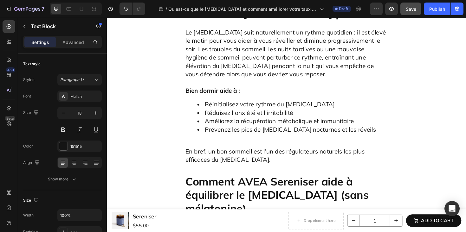
drag, startPoint x: 251, startPoint y: 104, endPoint x: 267, endPoint y: 114, distance: 18.1
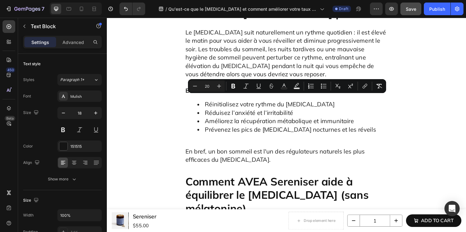
drag, startPoint x: 277, startPoint y: 120, endPoint x: 251, endPoint y: 105, distance: 30.1
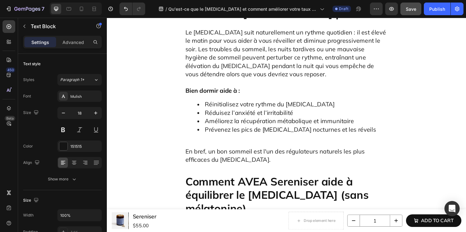
drag, startPoint x: 250, startPoint y: 104, endPoint x: 278, endPoint y: 124, distance: 34.0
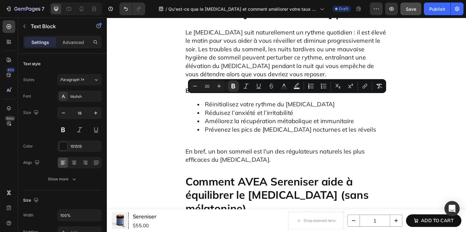
drag, startPoint x: 251, startPoint y: 104, endPoint x: 254, endPoint y: 129, distance: 24.6
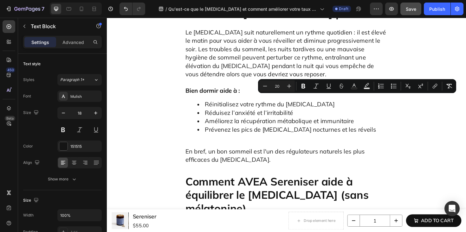
drag, startPoint x: 343, startPoint y: 105, endPoint x: 391, endPoint y: 105, distance: 48.5
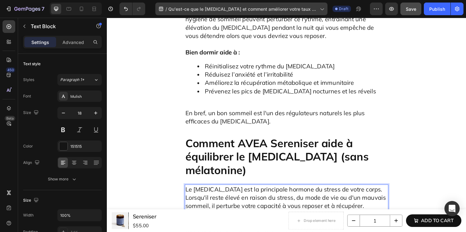
scroll to position [2768, 0]
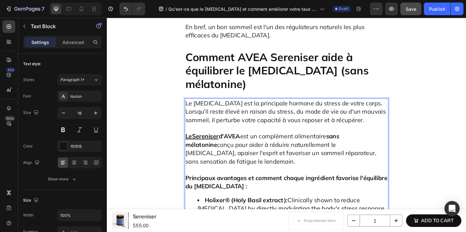
scroll to position [2843, 0]
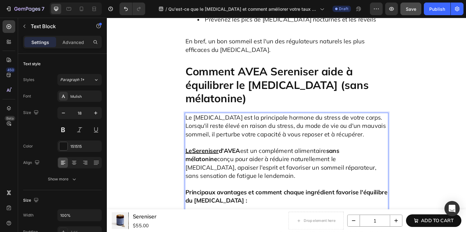
drag, startPoint x: 209, startPoint y: 45, endPoint x: 235, endPoint y: 180, distance: 137.4
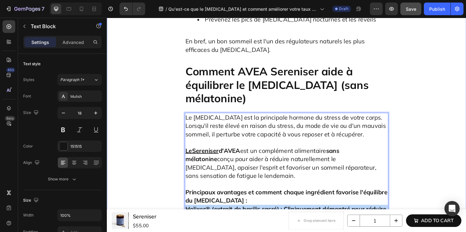
drag, startPoint x: 325, startPoint y: 184, endPoint x: 180, endPoint y: 45, distance: 200.8
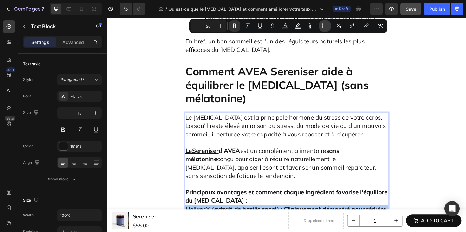
click at [322, 26] on icon "Editor contextual toolbar" at bounding box center [322, 25] width 1 height 1
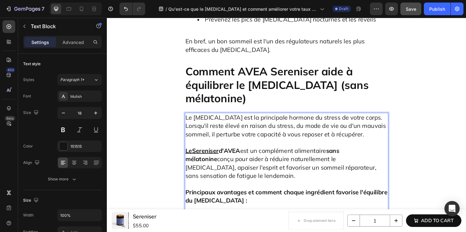
drag, startPoint x: 312, startPoint y: 46, endPoint x: 313, endPoint y: 79, distance: 33.3
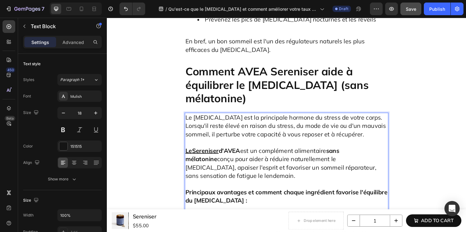
drag, startPoint x: 264, startPoint y: 92, endPoint x: 382, endPoint y: 115, distance: 119.8
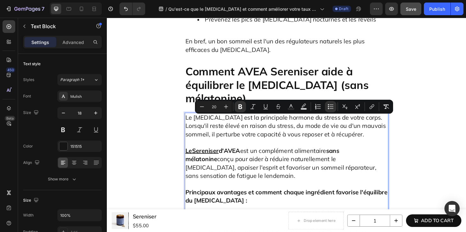
drag, startPoint x: 247, startPoint y: 127, endPoint x: 382, endPoint y: 145, distance: 135.9
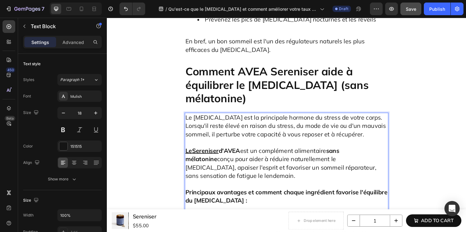
drag, startPoint x: 283, startPoint y: 163, endPoint x: 246, endPoint y: 126, distance: 51.8
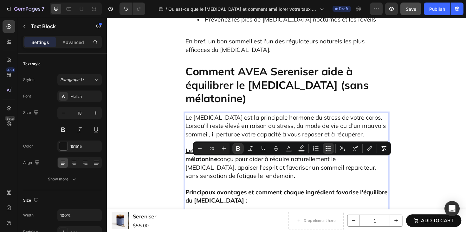
drag, startPoint x: 284, startPoint y: 171, endPoint x: 381, endPoint y: 196, distance: 99.7
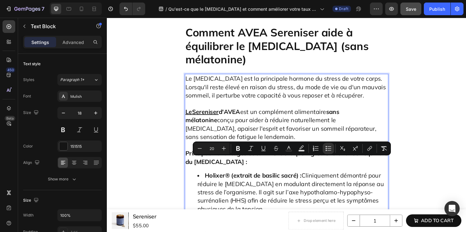
scroll to position [2897, 0]
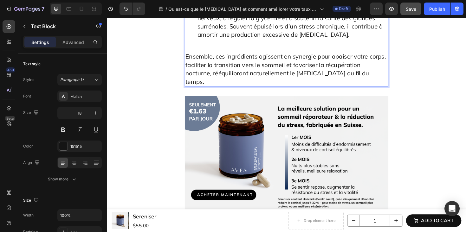
scroll to position [3194, 0]
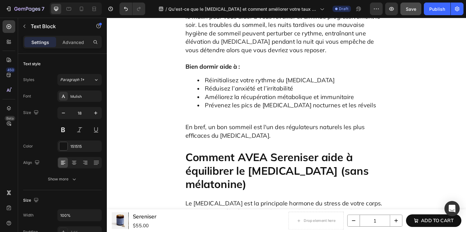
scroll to position [2709, 0]
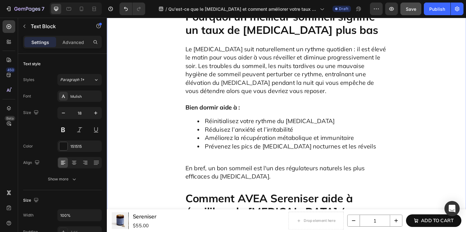
drag, startPoint x: 248, startPoint y: 122, endPoint x: 185, endPoint y: 123, distance: 62.8
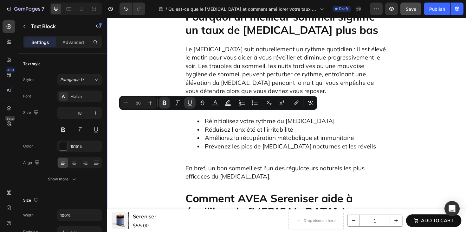
copy p "Le Sereniser d'AVEA"
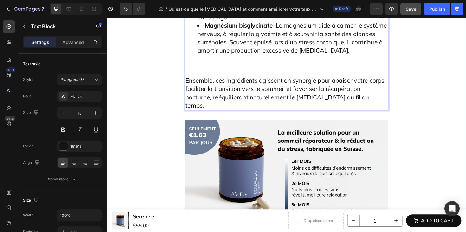
scroll to position [3178, 0]
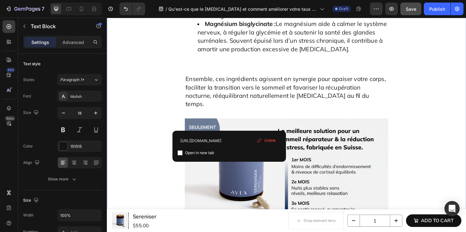
drag, startPoint x: 236, startPoint y: 132, endPoint x: 168, endPoint y: 133, distance: 68.8
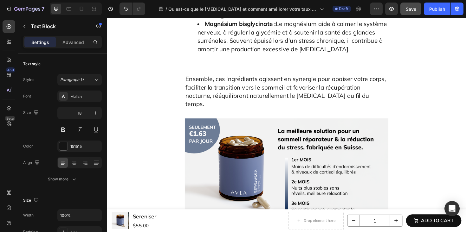
drag, startPoint x: 251, startPoint y: 130, endPoint x: 332, endPoint y: 129, distance: 81.1
drag, startPoint x: 250, startPoint y: 131, endPoint x: 366, endPoint y: 132, distance: 116.0
drag, startPoint x: 207, startPoint y: 143, endPoint x: 316, endPoint y: 162, distance: 110.9
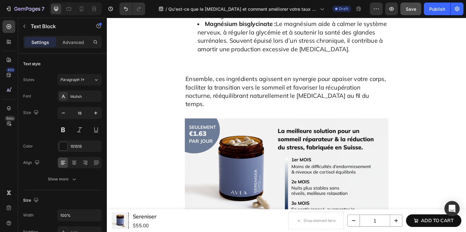
drag, startPoint x: 316, startPoint y: 162, endPoint x: 210, endPoint y: 146, distance: 107.9
drag, startPoint x: 189, startPoint y: 139, endPoint x: 264, endPoint y: 159, distance: 78.3
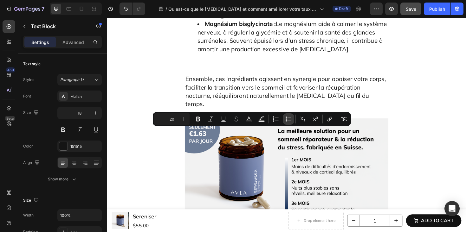
click at [285, 118] on button "Bulleted List" at bounding box center [288, 118] width 11 height 11
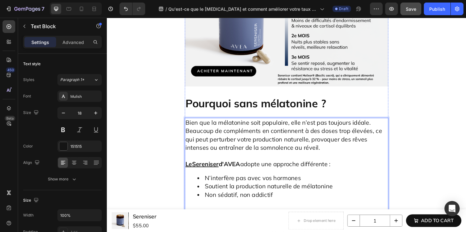
scroll to position [3334, 0]
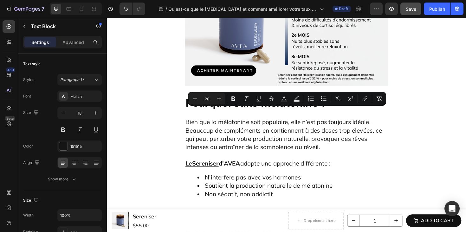
drag, startPoint x: 187, startPoint y: 118, endPoint x: 360, endPoint y: 126, distance: 173.2
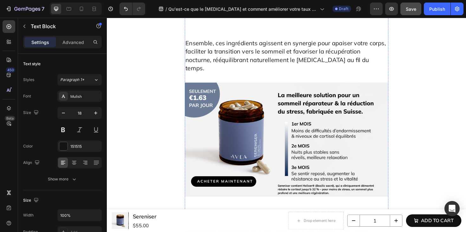
scroll to position [3211, 0]
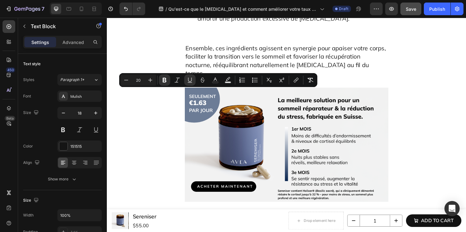
drag, startPoint x: 248, startPoint y: 98, endPoint x: 184, endPoint y: 99, distance: 64.3
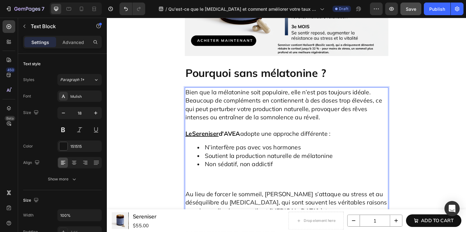
scroll to position [3428, 0]
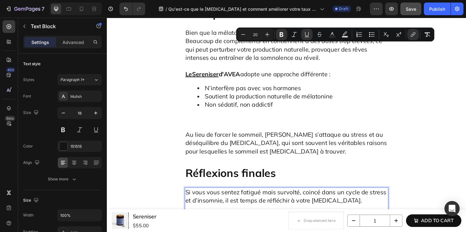
drag, startPoint x: 373, startPoint y: 50, endPoint x: 319, endPoint y: 51, distance: 54.2
click at [319, 216] on p "L’équilibre commence par la prise de conscience et se poursuit par des choix qu…" at bounding box center [297, 233] width 214 height 35
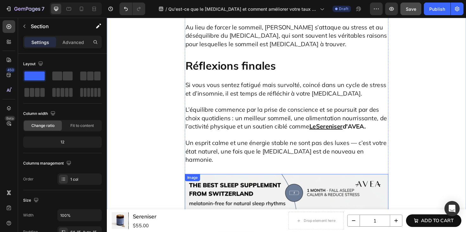
scroll to position [3543, 0]
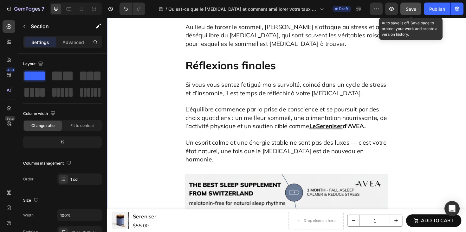
click at [416, 8] on button "Save" at bounding box center [410, 9] width 21 height 13
